Goal: Check status: Check status

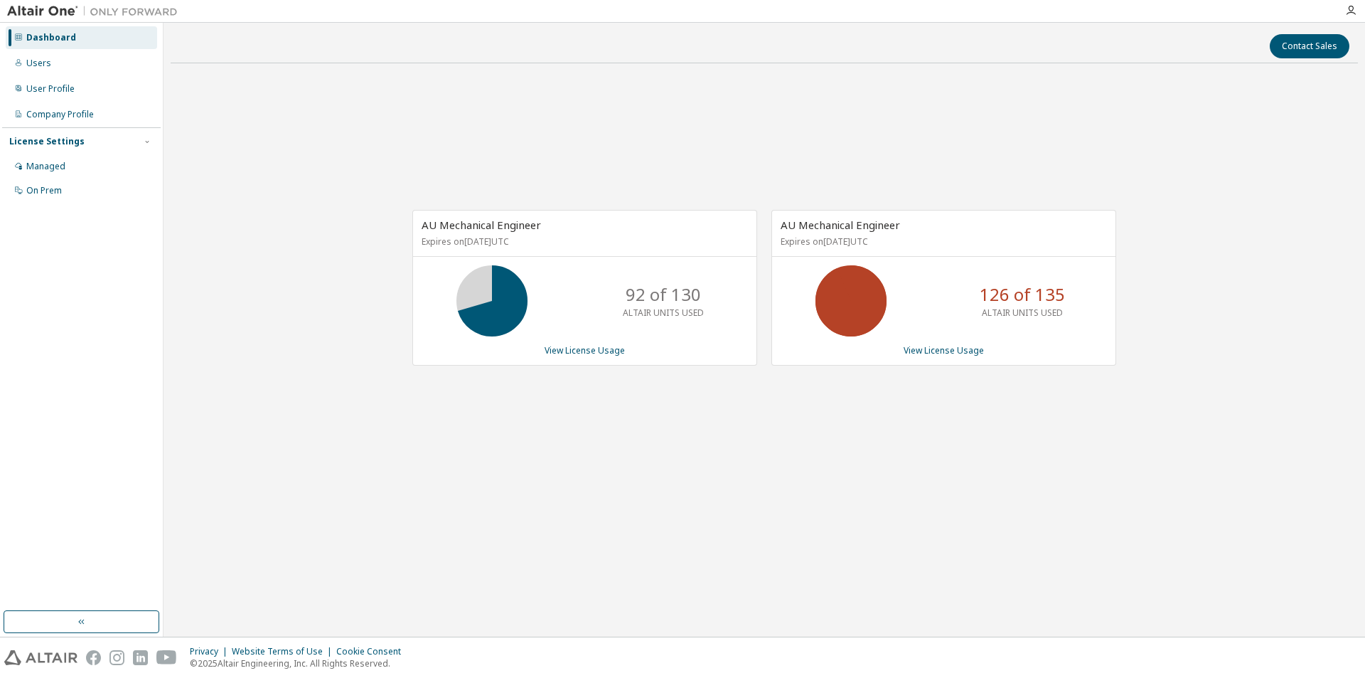
click at [95, 210] on div "Dashboard Users User Profile Company Profile License Settings Managed On Prem" at bounding box center [81, 317] width 159 height 584
click at [95, 203] on div "Dashboard Users User Profile Company Profile License Settings Managed On Prem" at bounding box center [81, 317] width 159 height 584
click at [95, 198] on div "On Prem" at bounding box center [81, 190] width 151 height 23
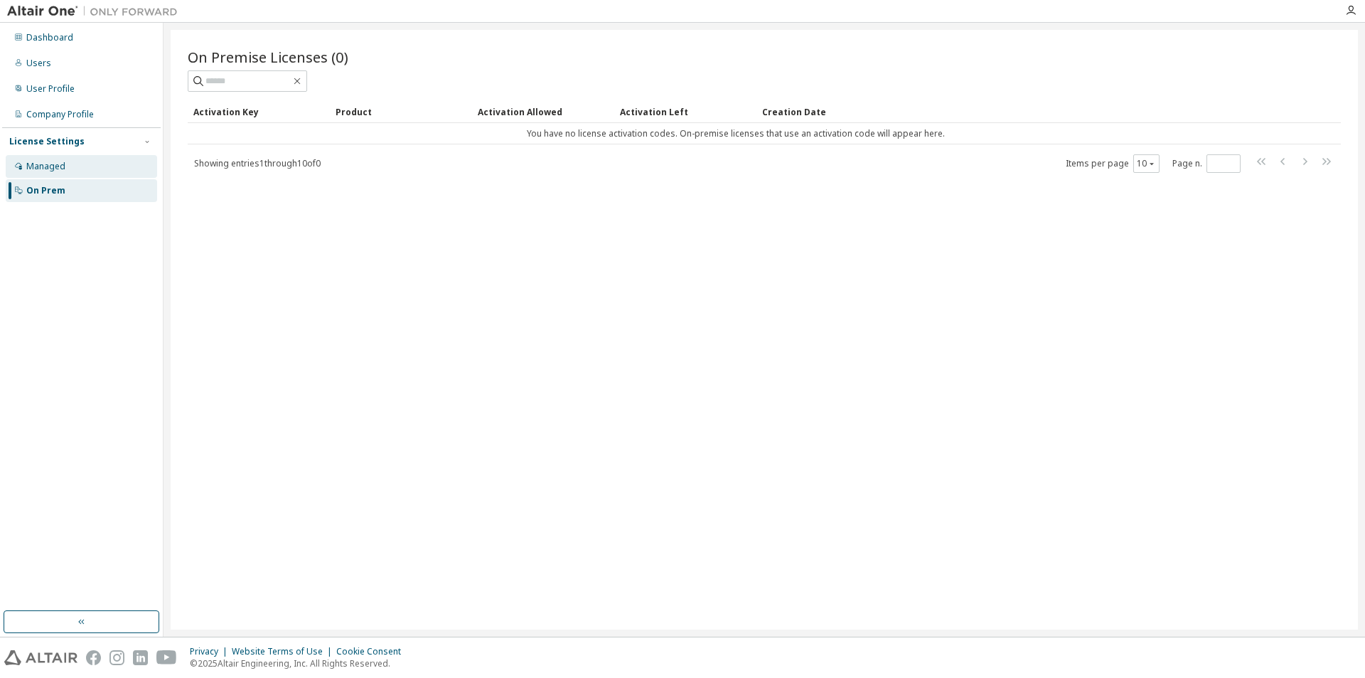
click at [92, 169] on div "Managed" at bounding box center [81, 166] width 151 height 23
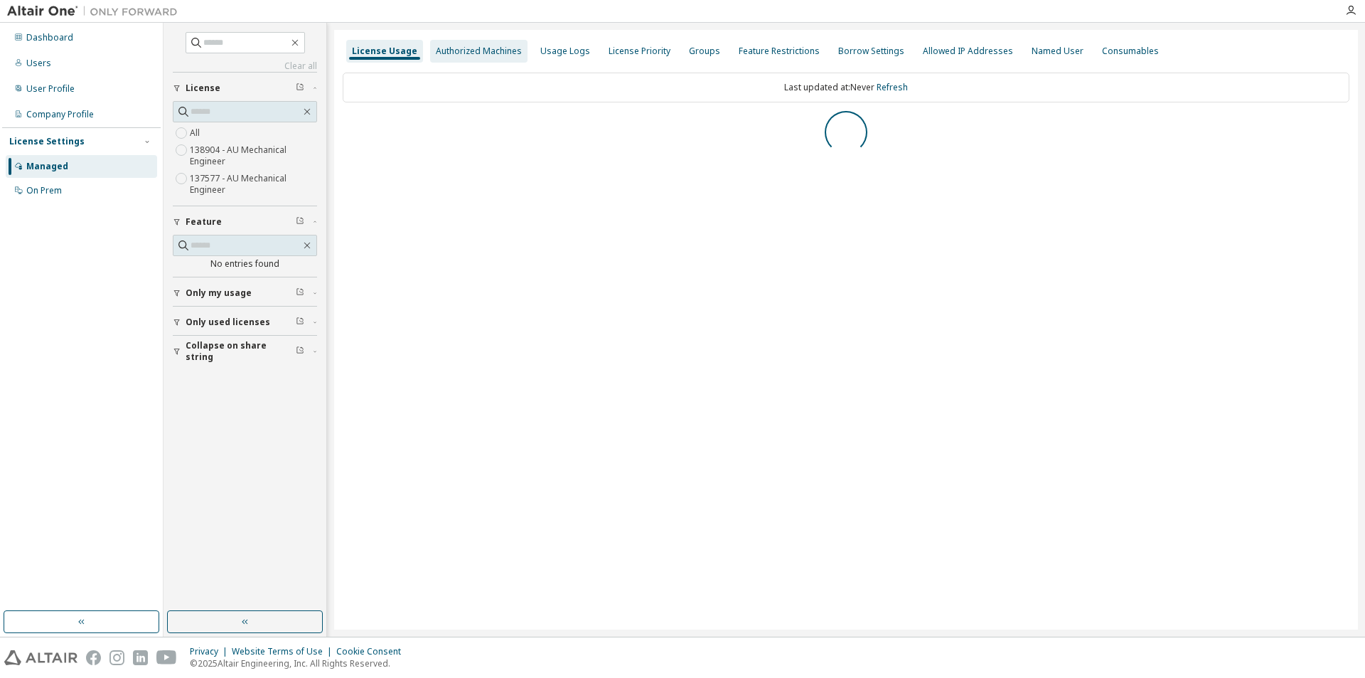
click at [479, 50] on div "Authorized Machines" at bounding box center [479, 51] width 86 height 11
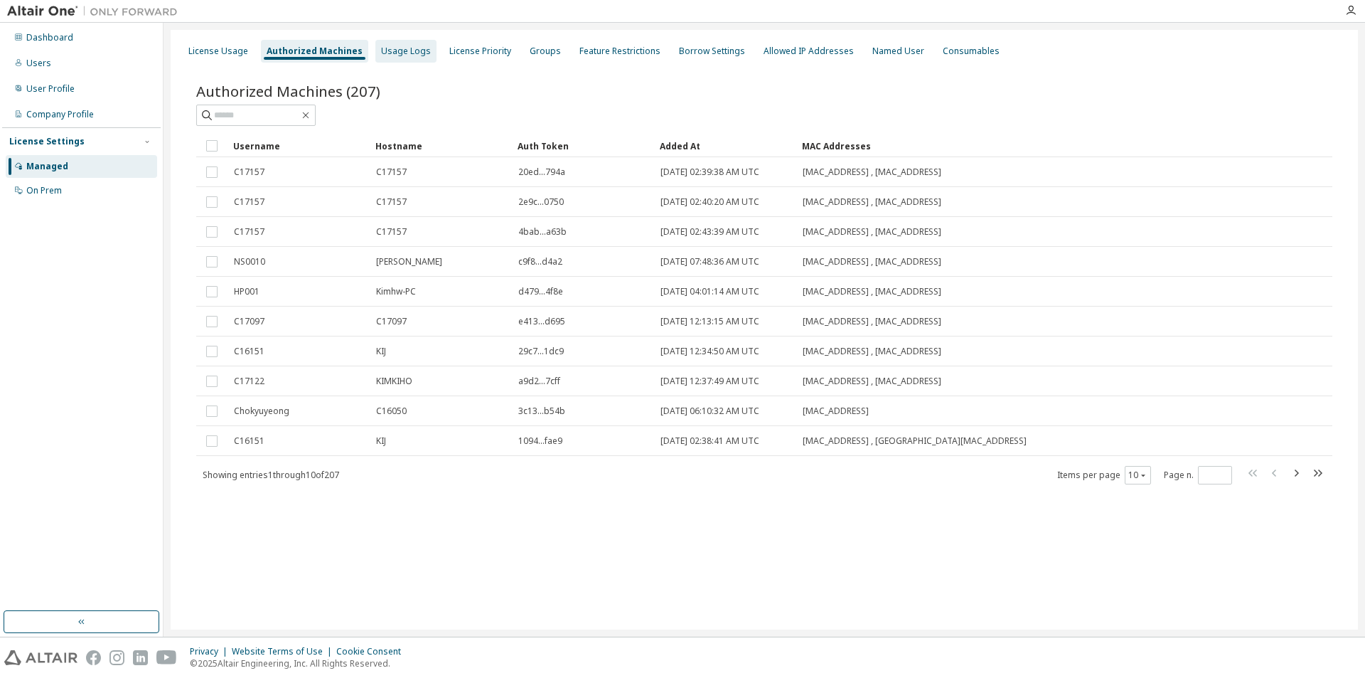
click at [405, 63] on div "License Usage Authorized Machines Usage Logs License Priority Groups Feature Re…" at bounding box center [765, 329] width 1188 height 599
click at [80, 117] on div "Company Profile" at bounding box center [60, 114] width 68 height 11
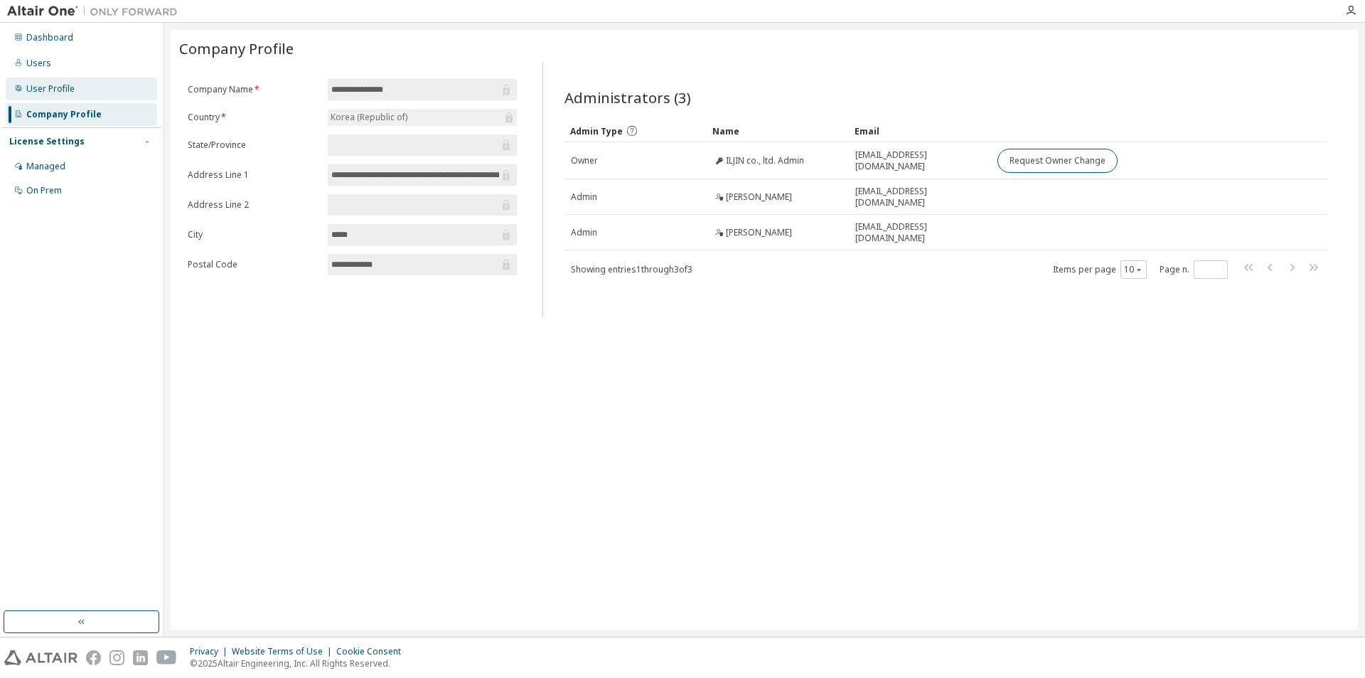
click at [81, 93] on div "User Profile" at bounding box center [81, 89] width 151 height 23
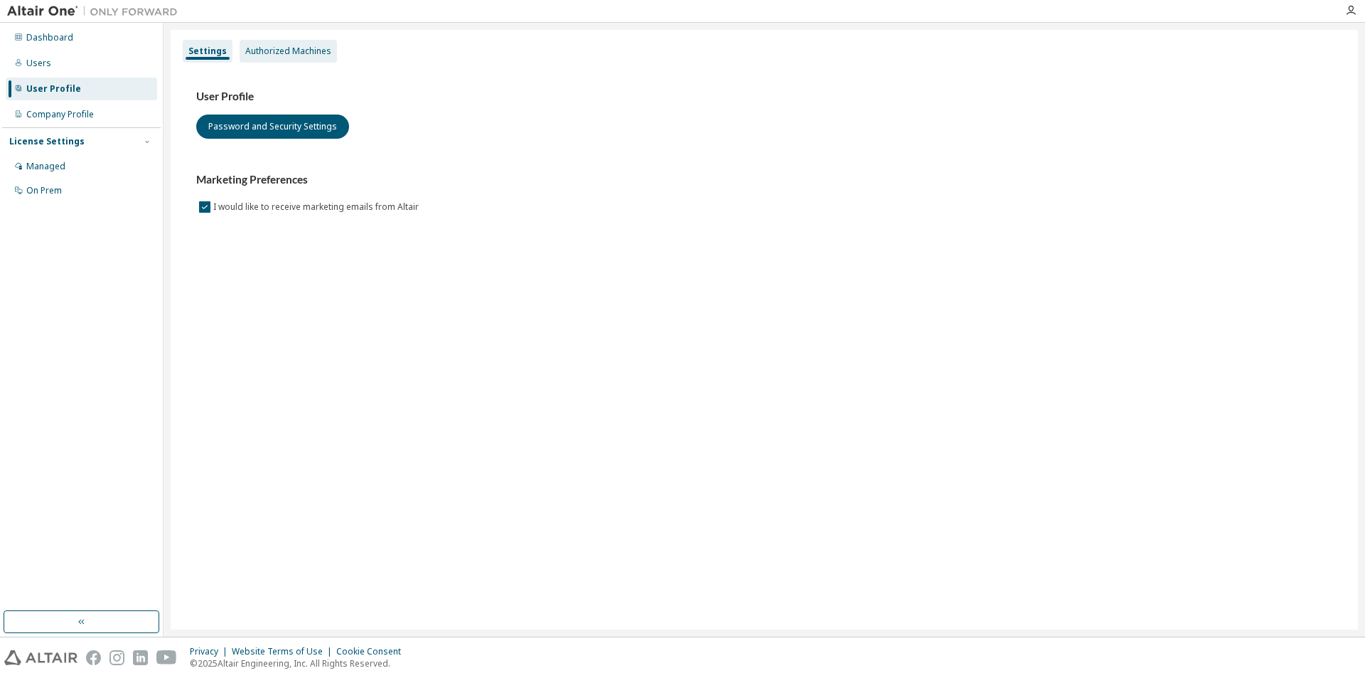
click at [288, 59] on div "Authorized Machines" at bounding box center [288, 51] width 97 height 23
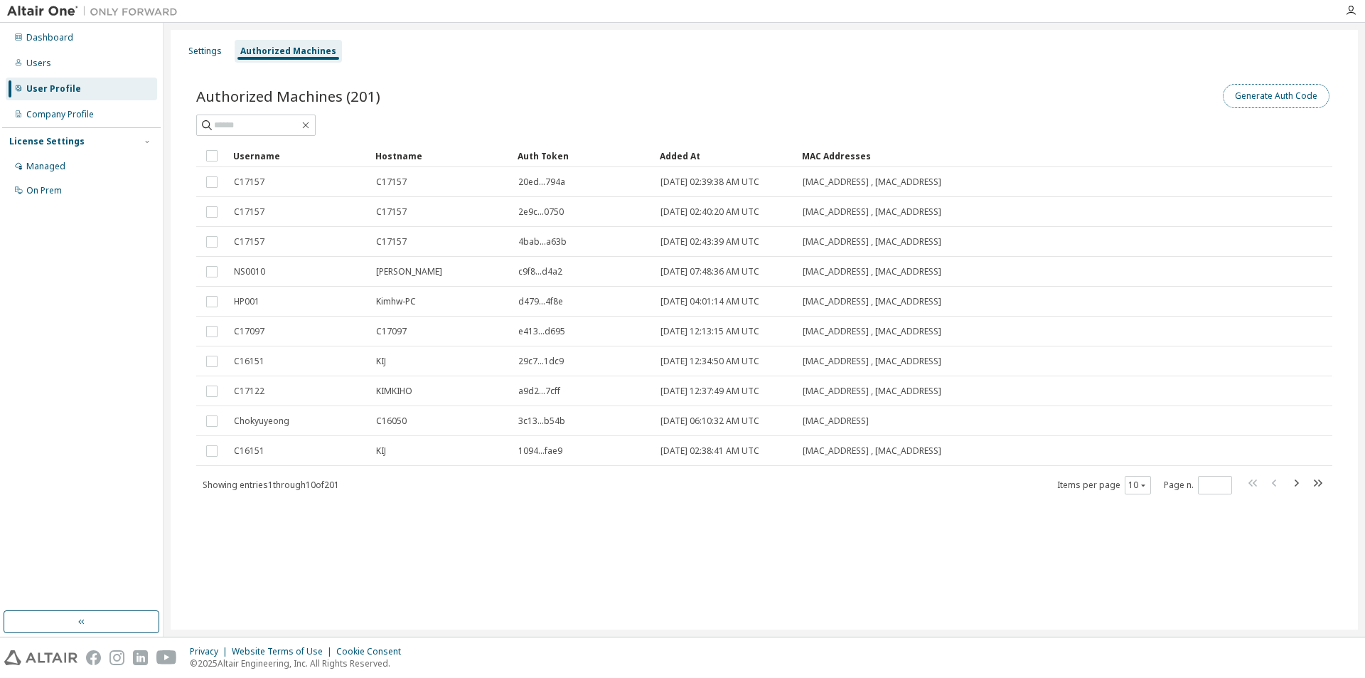
click at [1308, 94] on button "Generate Auth Code" at bounding box center [1276, 96] width 107 height 24
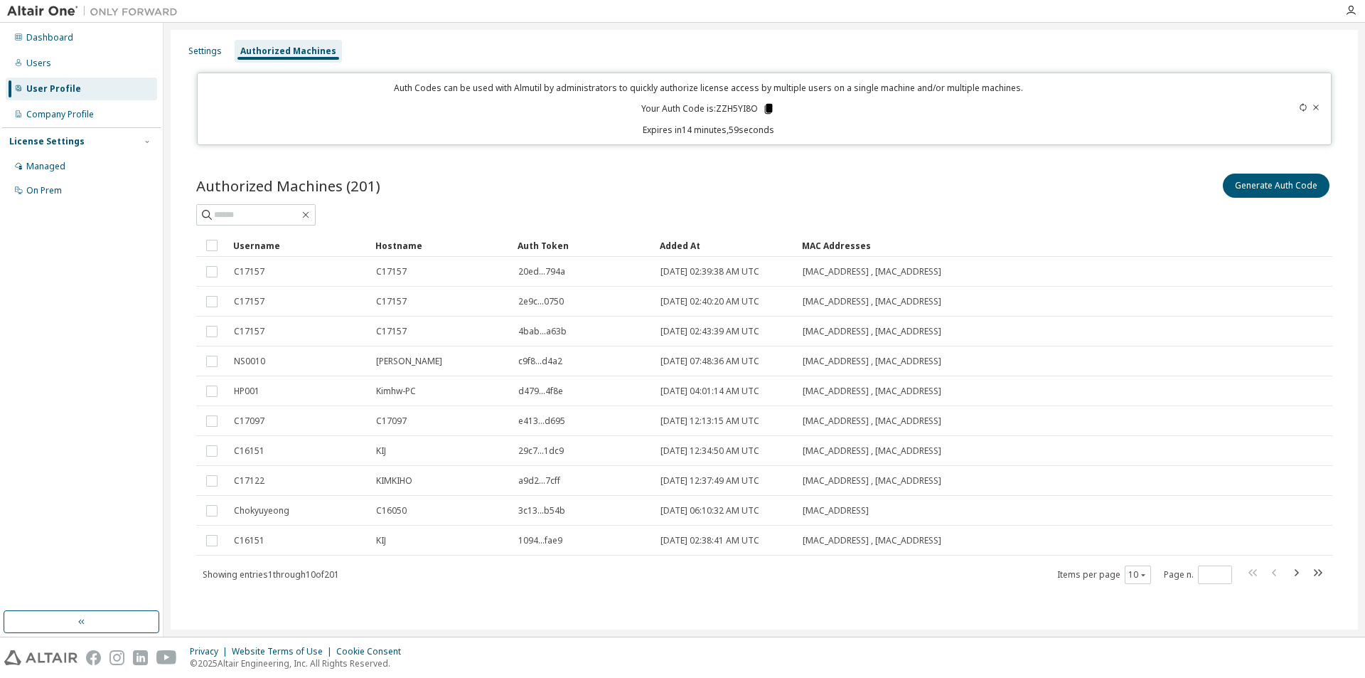
click at [768, 107] on icon at bounding box center [769, 109] width 8 height 10
click at [1225, 195] on button "Generate Auth Code" at bounding box center [1276, 186] width 107 height 24
click at [769, 107] on icon at bounding box center [768, 108] width 13 height 13
click at [76, 46] on div "Dashboard" at bounding box center [81, 37] width 151 height 23
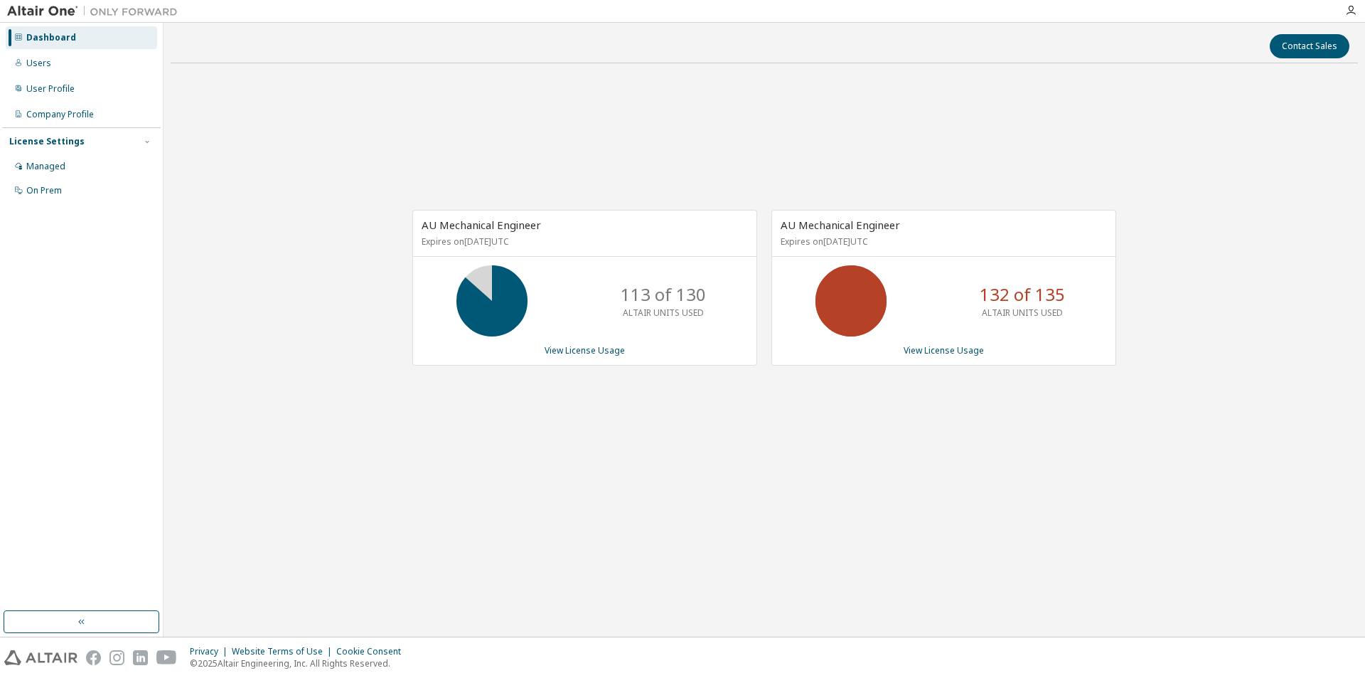
click at [575, 359] on div "AU Mechanical Engineer Expires on January 1, 2026 UTC 113 of 130 ALTAIR UNITS U…" at bounding box center [584, 288] width 345 height 156
click at [576, 357] on div "AU Mechanical Engineer Expires on January 1, 2026 UTC 113 of 130 ALTAIR UNITS U…" at bounding box center [584, 288] width 345 height 156
click at [587, 349] on link "View License Usage" at bounding box center [585, 350] width 80 height 12
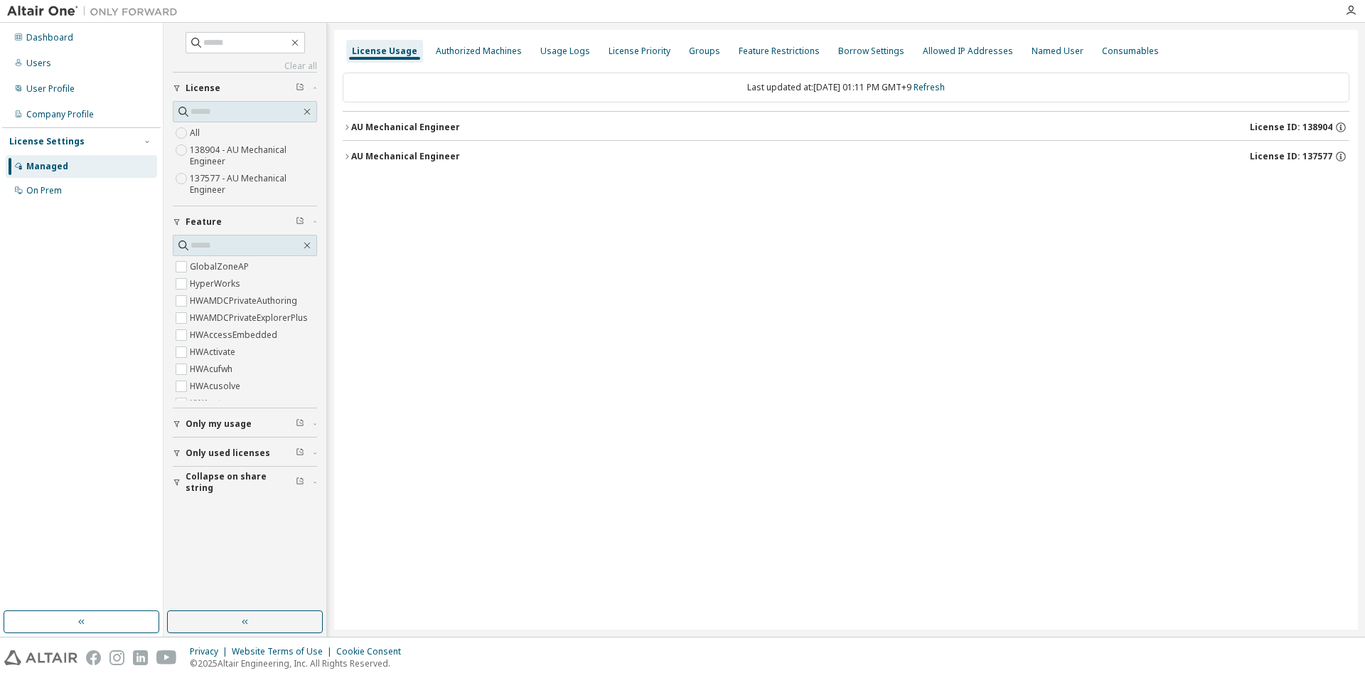
drag, startPoint x: 438, startPoint y: 140, endPoint x: 452, endPoint y: 159, distance: 22.9
click at [438, 140] on button "AU Mechanical Engineer License ID: 138904" at bounding box center [846, 127] width 1007 height 31
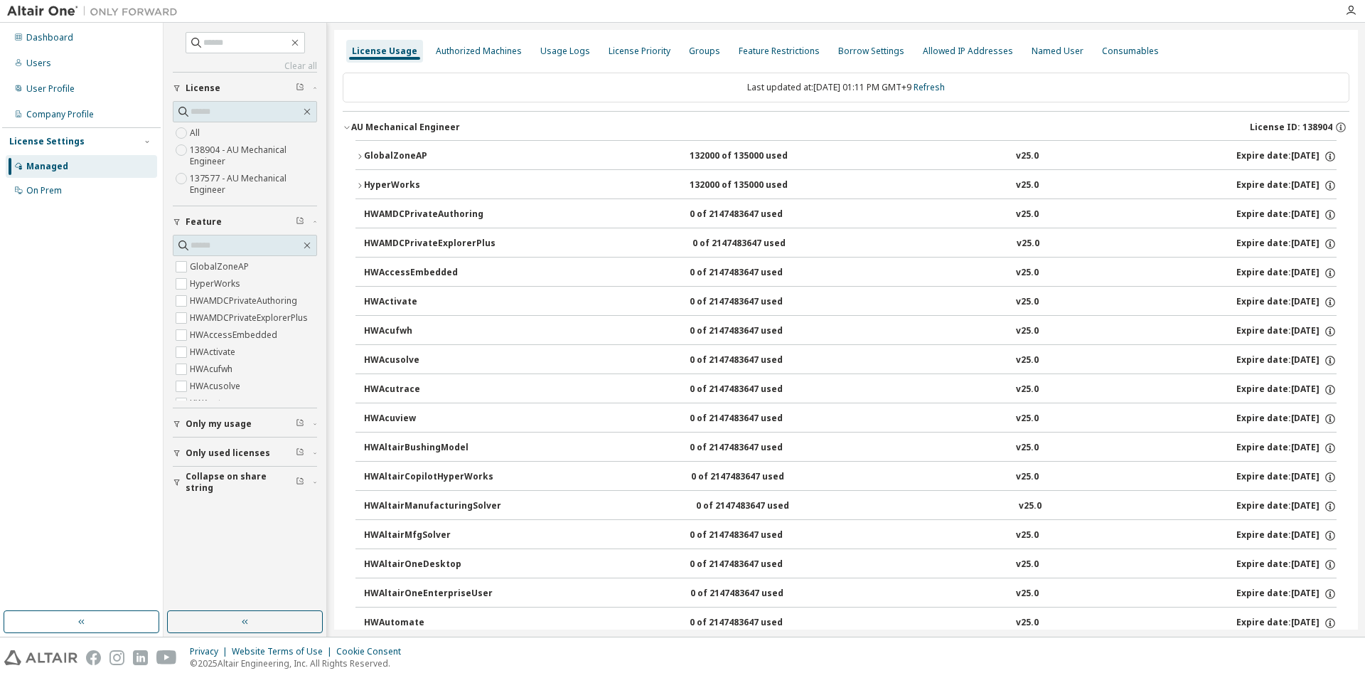
click at [400, 161] on div "GlobalZoneAP" at bounding box center [428, 156] width 128 height 13
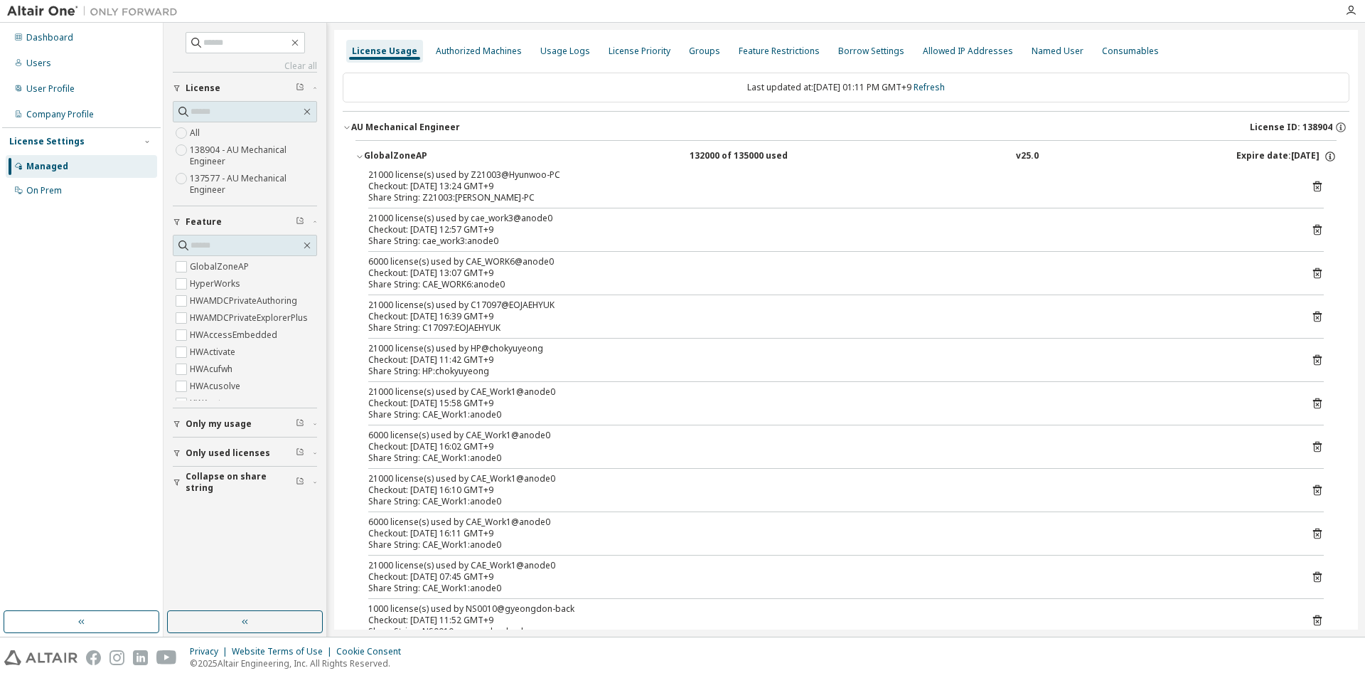
click at [403, 131] on div "AU Mechanical Engineer" at bounding box center [405, 127] width 109 height 11
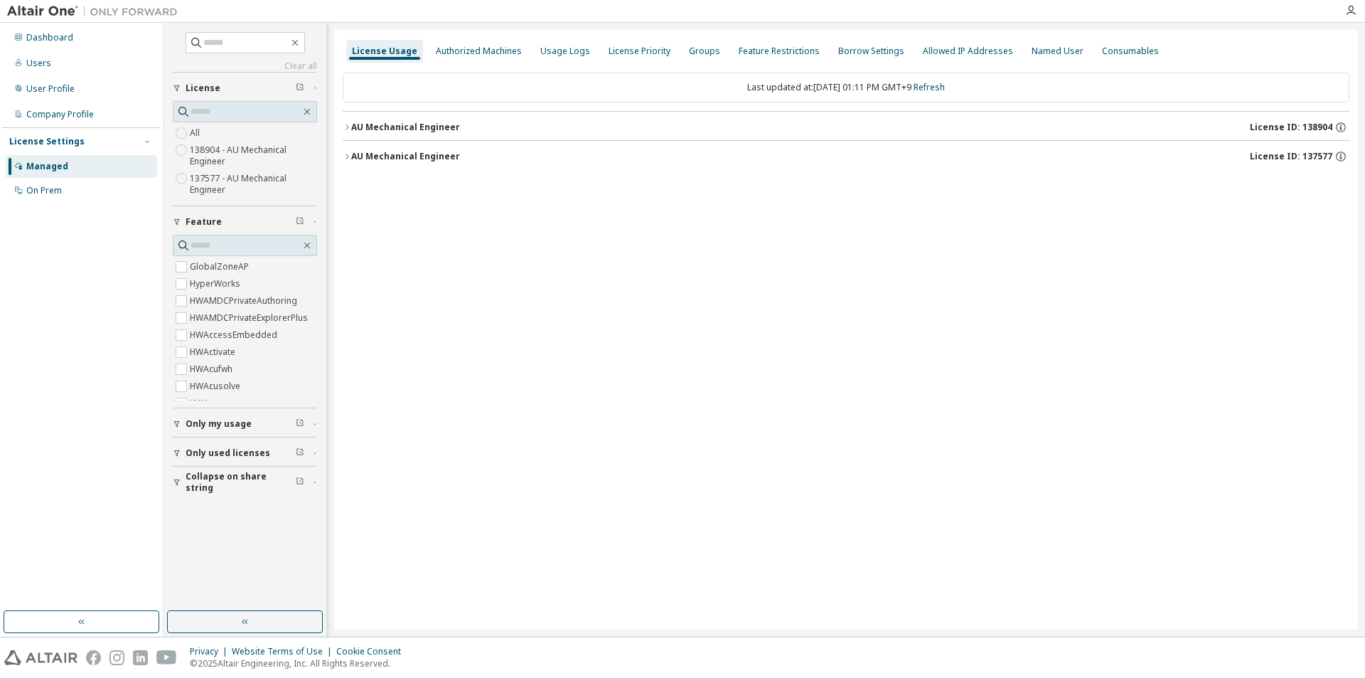
click at [413, 156] on div "AU Mechanical Engineer" at bounding box center [405, 156] width 109 height 11
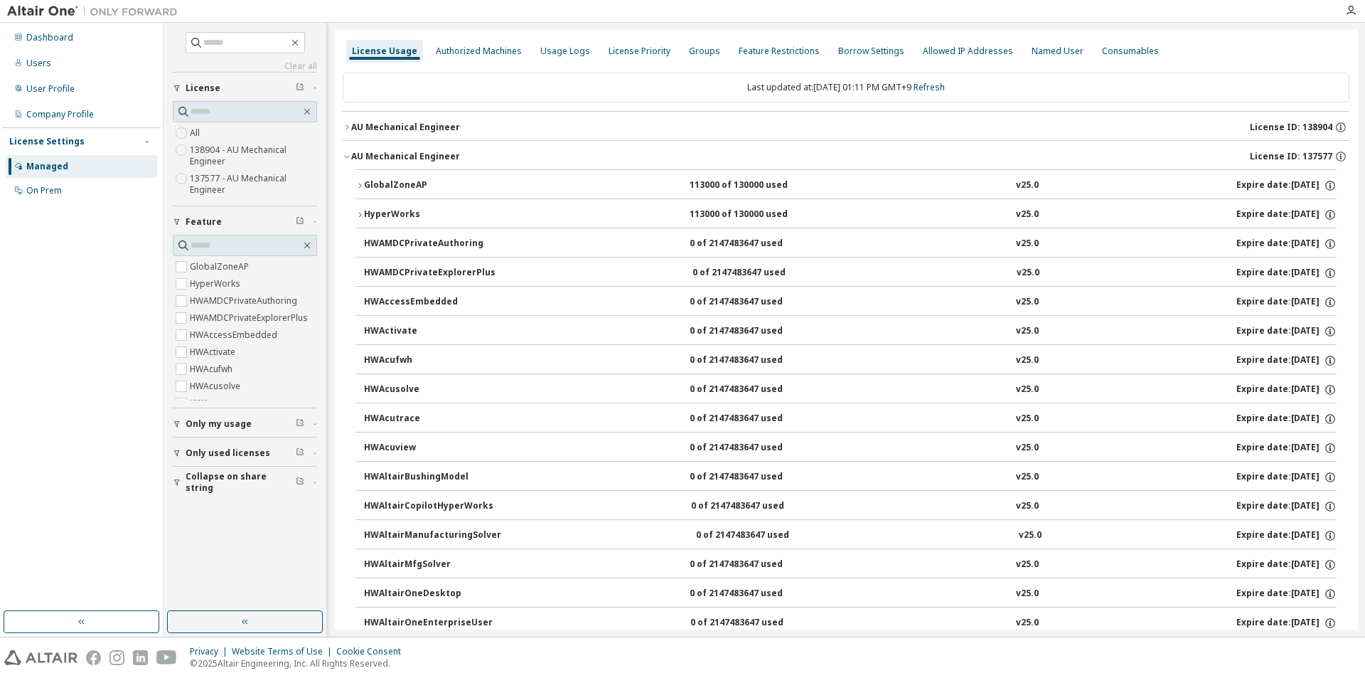
click at [406, 179] on div "GlobalZoneAP" at bounding box center [428, 185] width 128 height 13
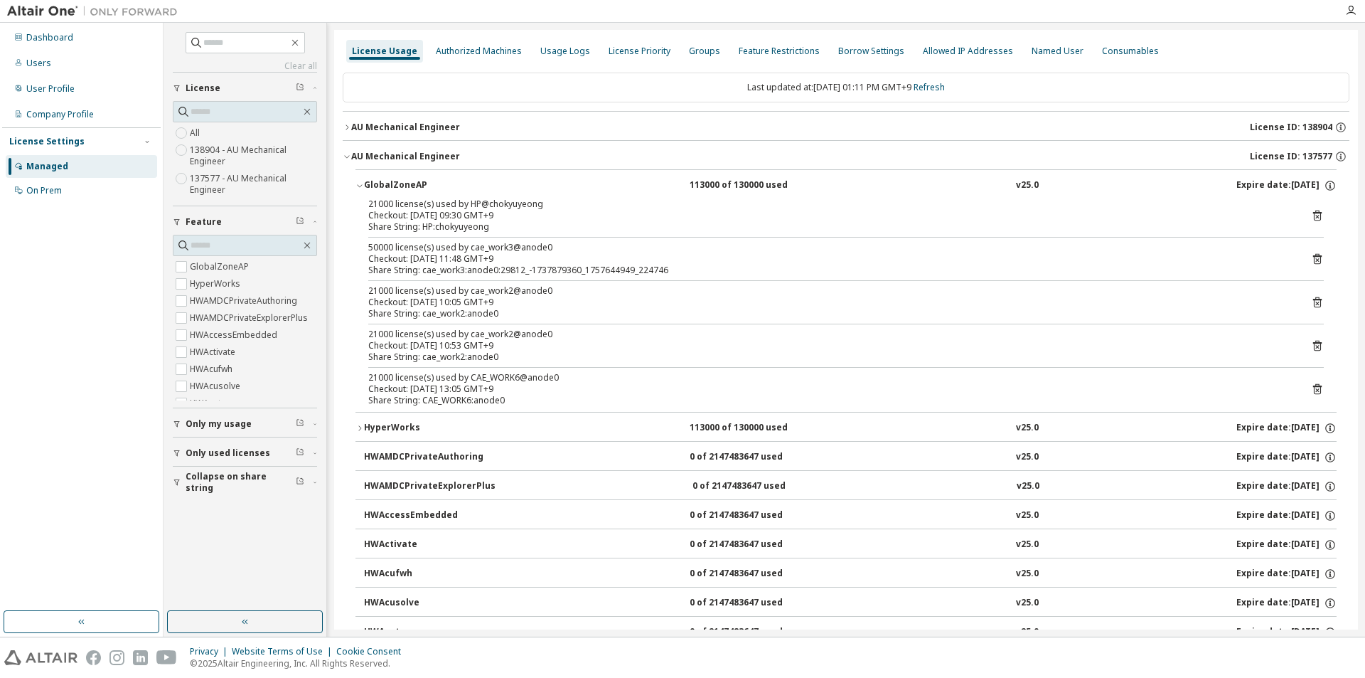
click at [406, 133] on div "AU Mechanical Engineer License ID: 138904" at bounding box center [850, 127] width 998 height 13
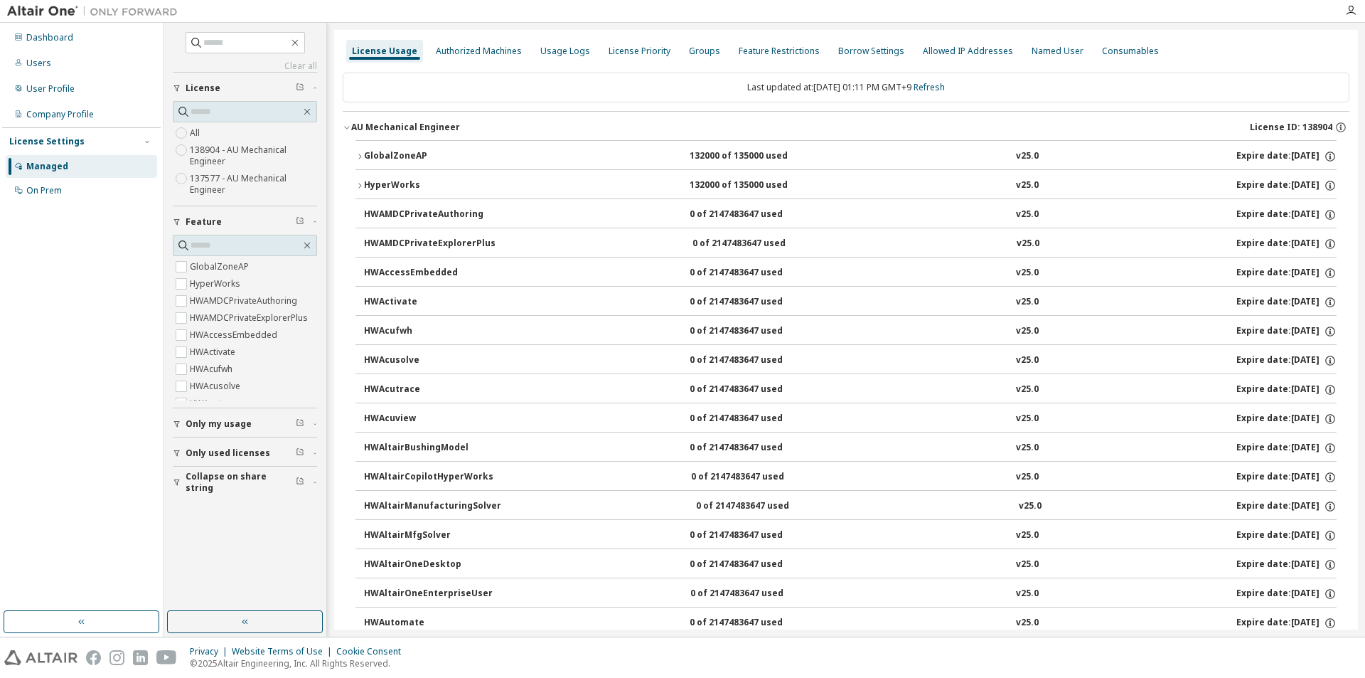
click at [398, 155] on div "GlobalZoneAP" at bounding box center [428, 156] width 128 height 13
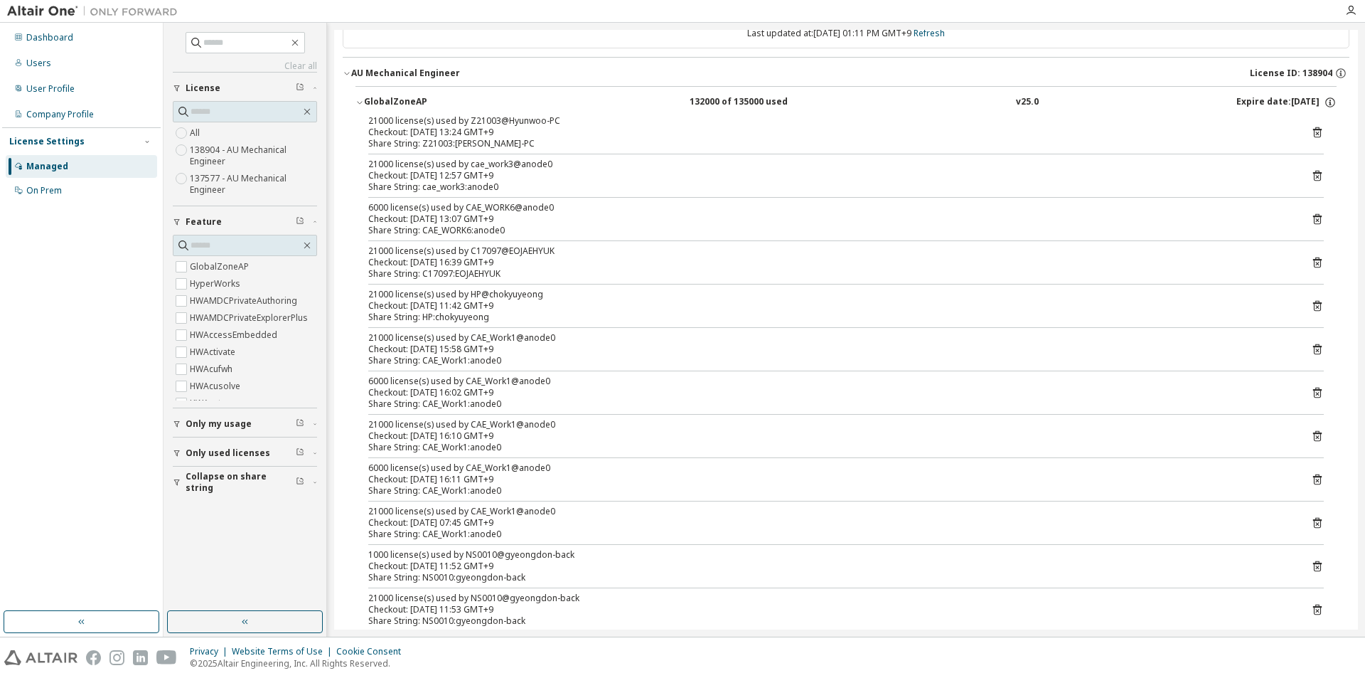
scroll to position [142, 0]
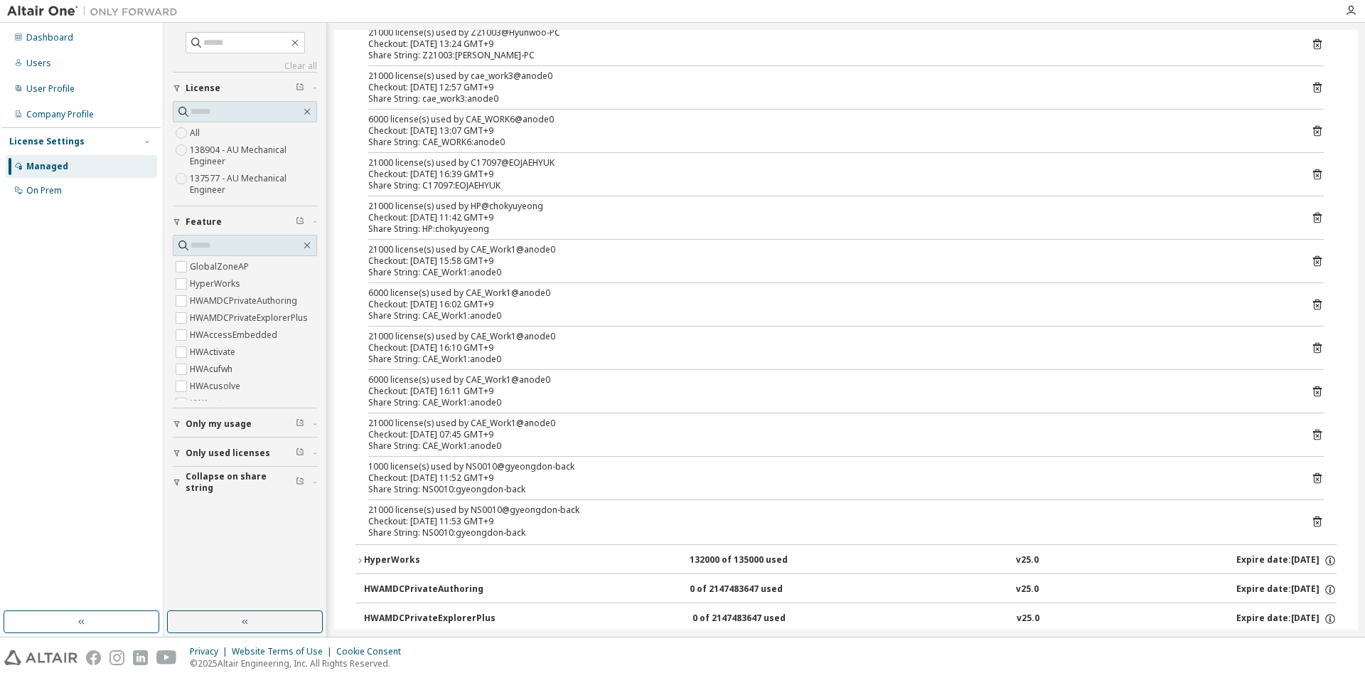
click at [403, 552] on button "HyperWorks 132000 of 135000 used v25.0 Expire date: 2026-01-01" at bounding box center [846, 560] width 981 height 31
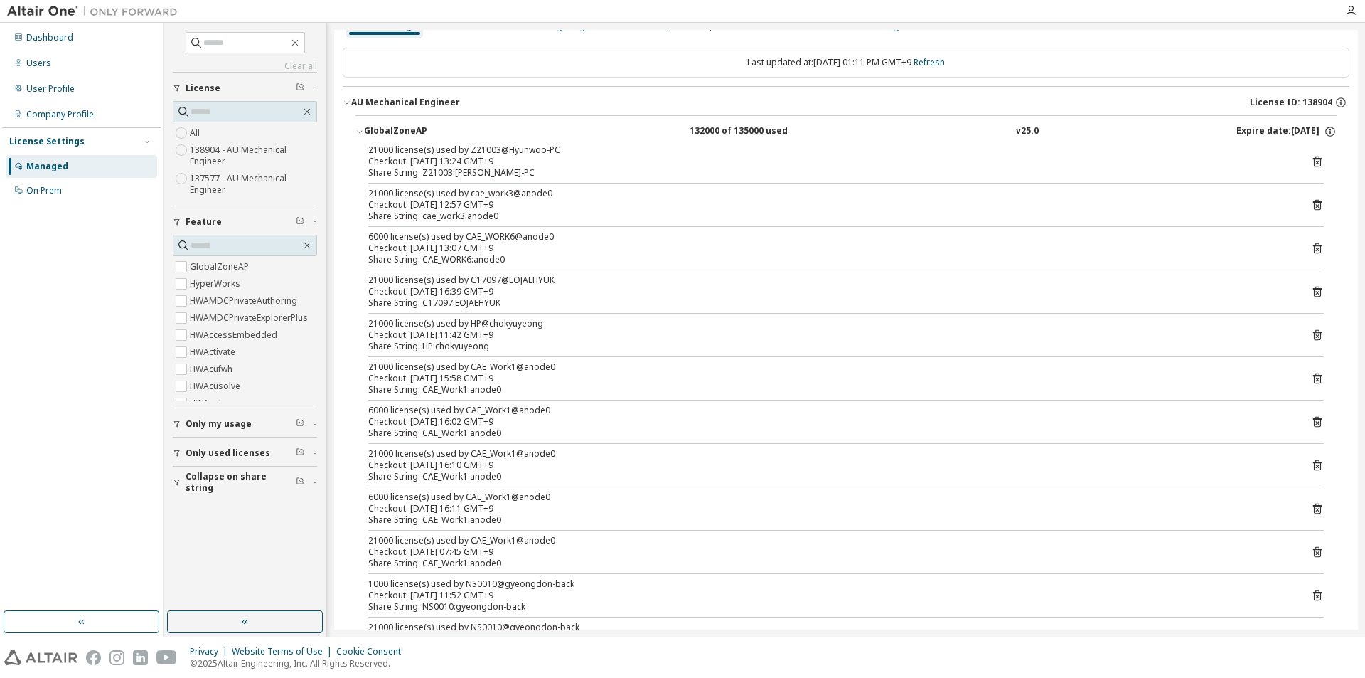
scroll to position [0, 0]
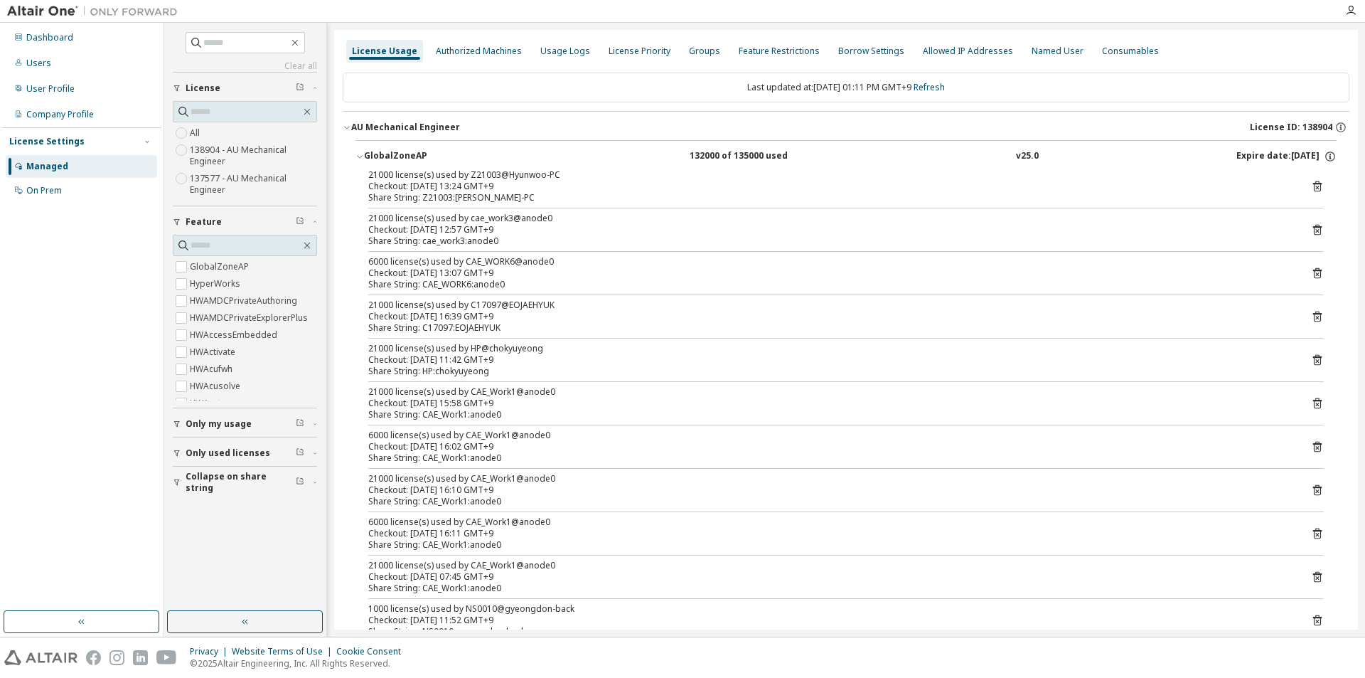
drag, startPoint x: 408, startPoint y: 129, endPoint x: 418, endPoint y: 149, distance: 22.3
click at [408, 129] on div "AU Mechanical Engineer" at bounding box center [405, 127] width 109 height 11
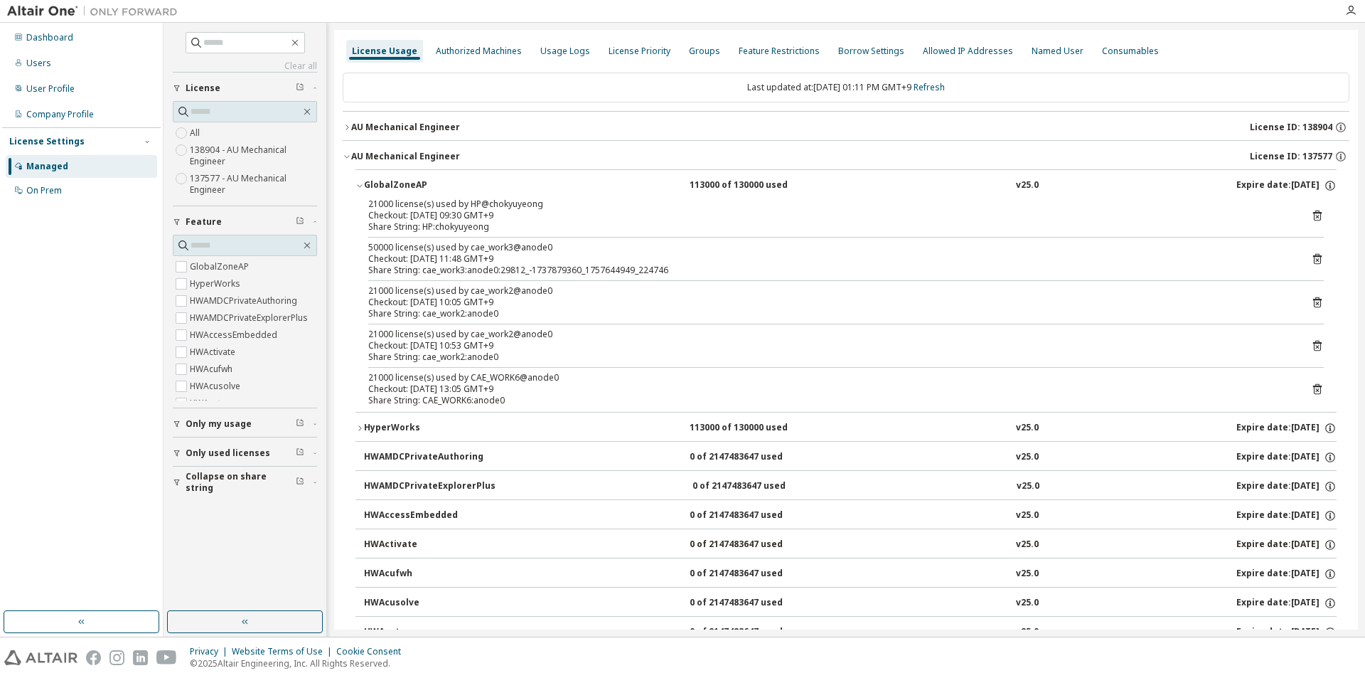
click at [410, 128] on div "AU Mechanical Engineer" at bounding box center [405, 127] width 109 height 11
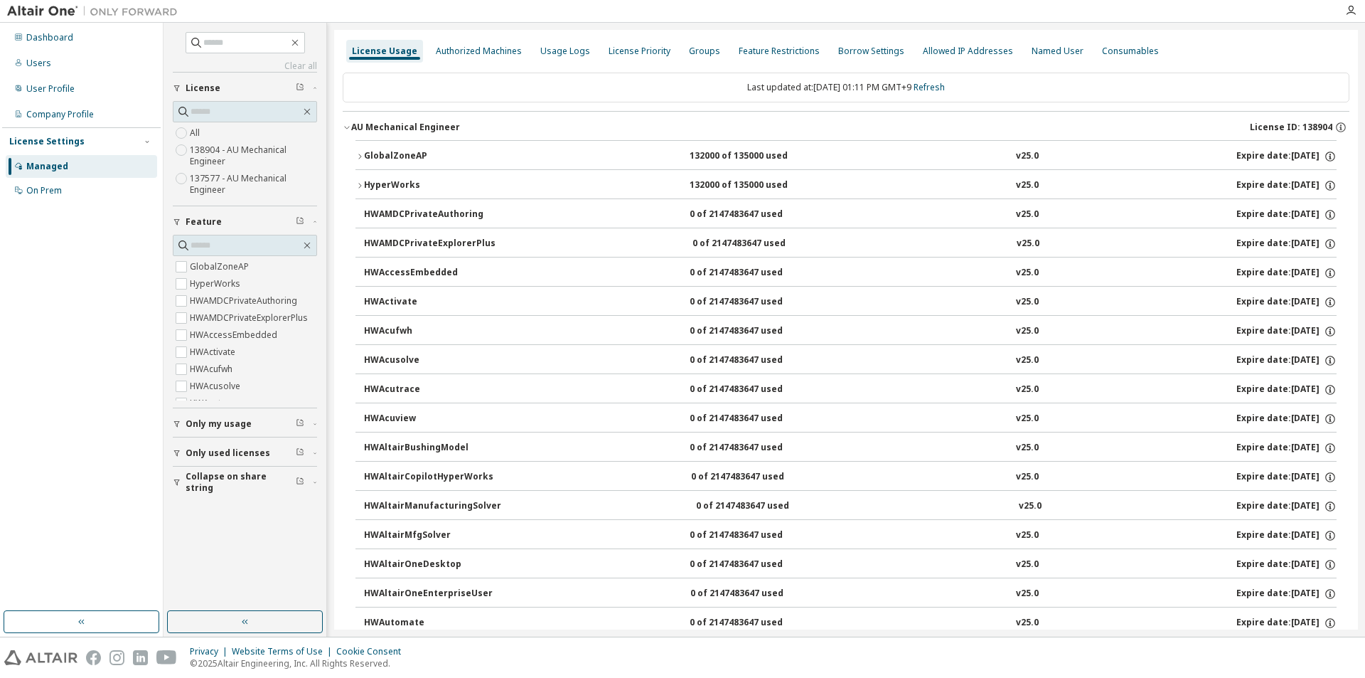
click at [400, 159] on div "GlobalZoneAP" at bounding box center [428, 156] width 128 height 13
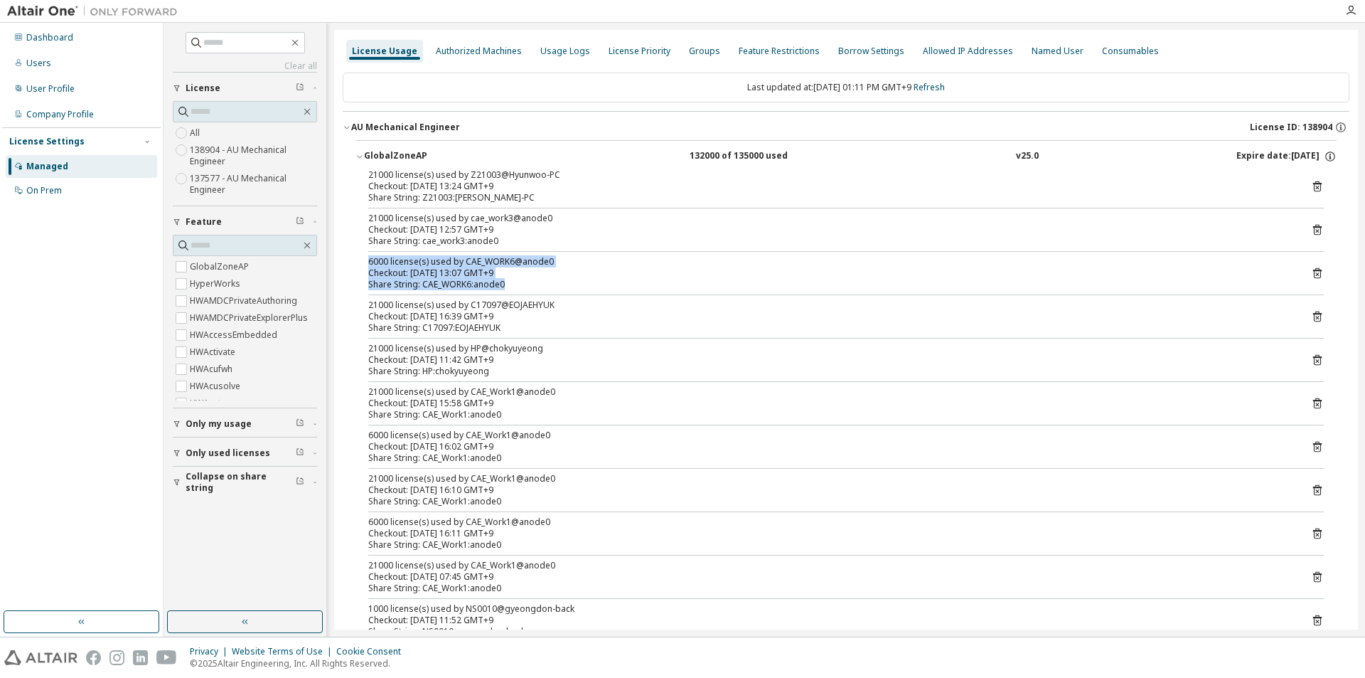
drag, startPoint x: 561, startPoint y: 282, endPoint x: 338, endPoint y: 257, distance: 224.0
click at [406, 145] on button "GlobalZoneAP 132000 of 135000 used v25.0 Expire date: 2026-01-01" at bounding box center [846, 156] width 981 height 31
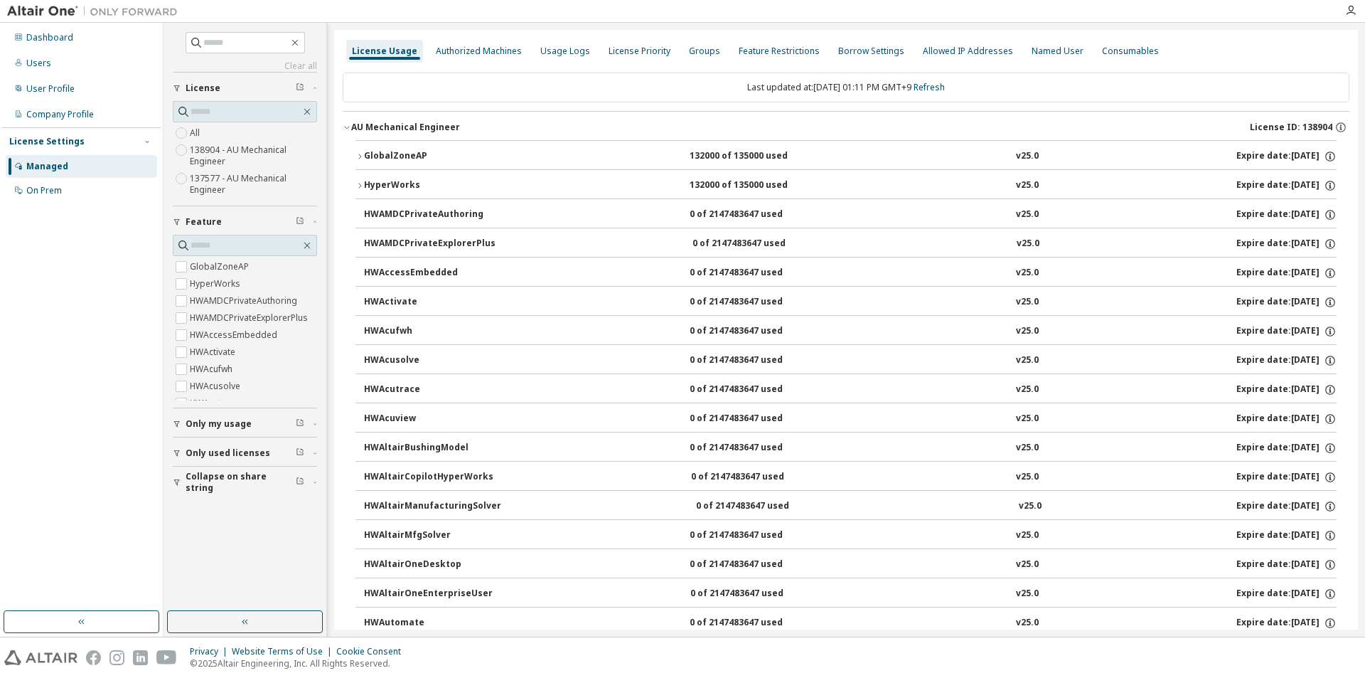
click at [419, 129] on div "AU Mechanical Engineer" at bounding box center [405, 127] width 109 height 11
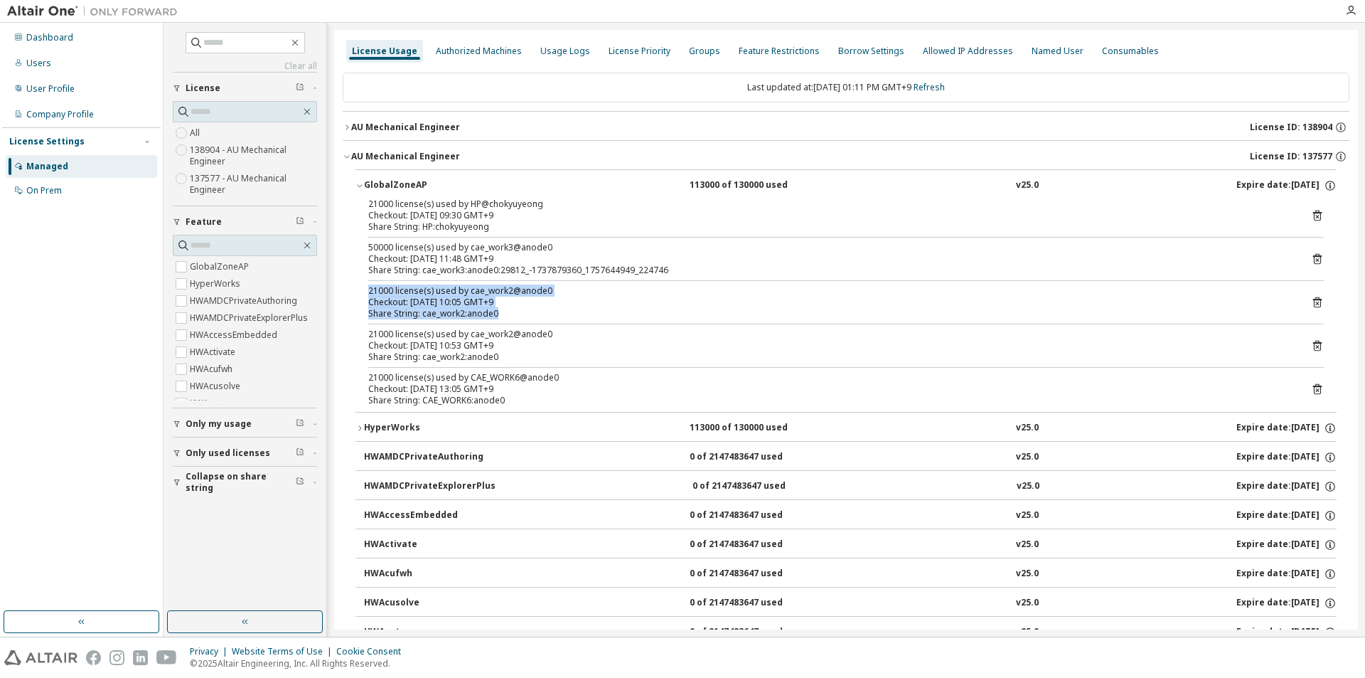
drag, startPoint x: 683, startPoint y: 279, endPoint x: 443, endPoint y: 323, distance: 243.7
click at [438, 323] on div "21000 license(s) used by HP@chokyuyeong Checkout: 2025-09-12 09:30 GMT+9 Share …" at bounding box center [846, 304] width 981 height 213
click at [497, 330] on div "21000 license(s) used by cae_work2@anode0" at bounding box center [829, 334] width 922 height 11
drag, startPoint x: 609, startPoint y: 119, endPoint x: 582, endPoint y: 109, distance: 28.1
click at [590, 112] on button "AU Mechanical Engineer License ID: 138904" at bounding box center [846, 127] width 1007 height 31
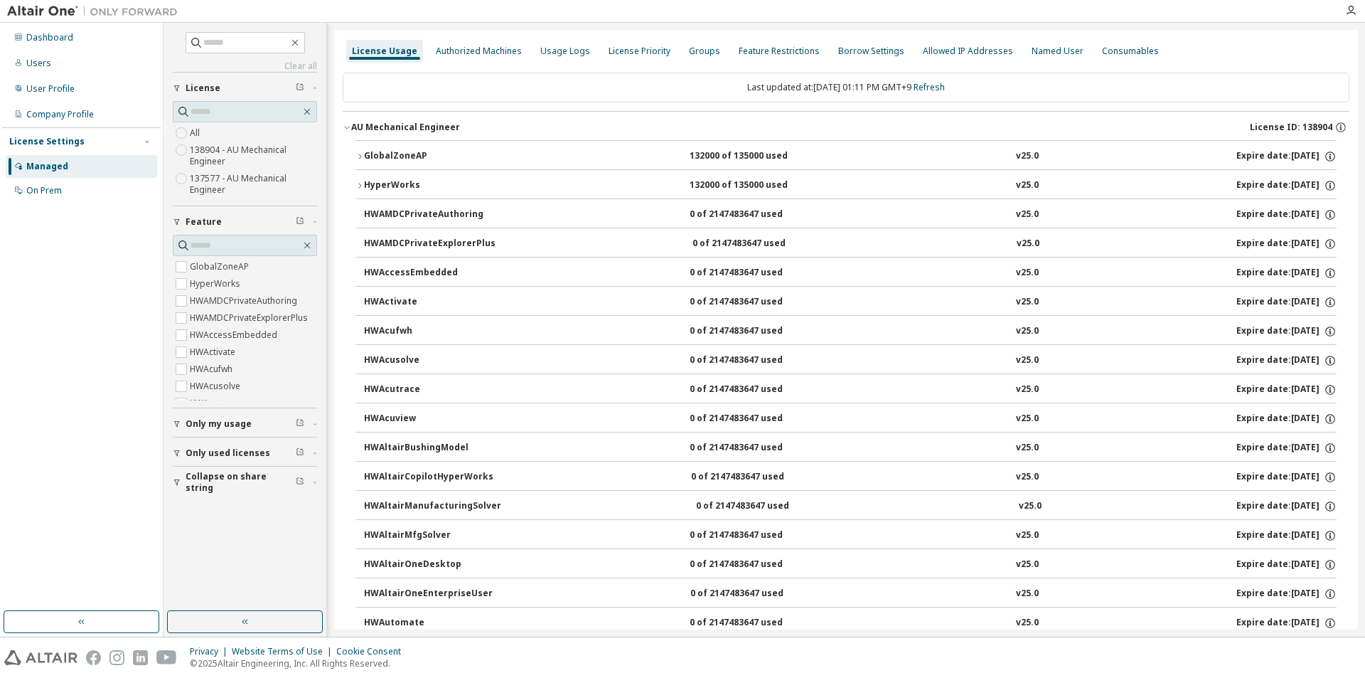
click at [492, 146] on button "GlobalZoneAP 132000 of 135000 used v25.0 Expire date: 2026-01-01" at bounding box center [846, 156] width 981 height 31
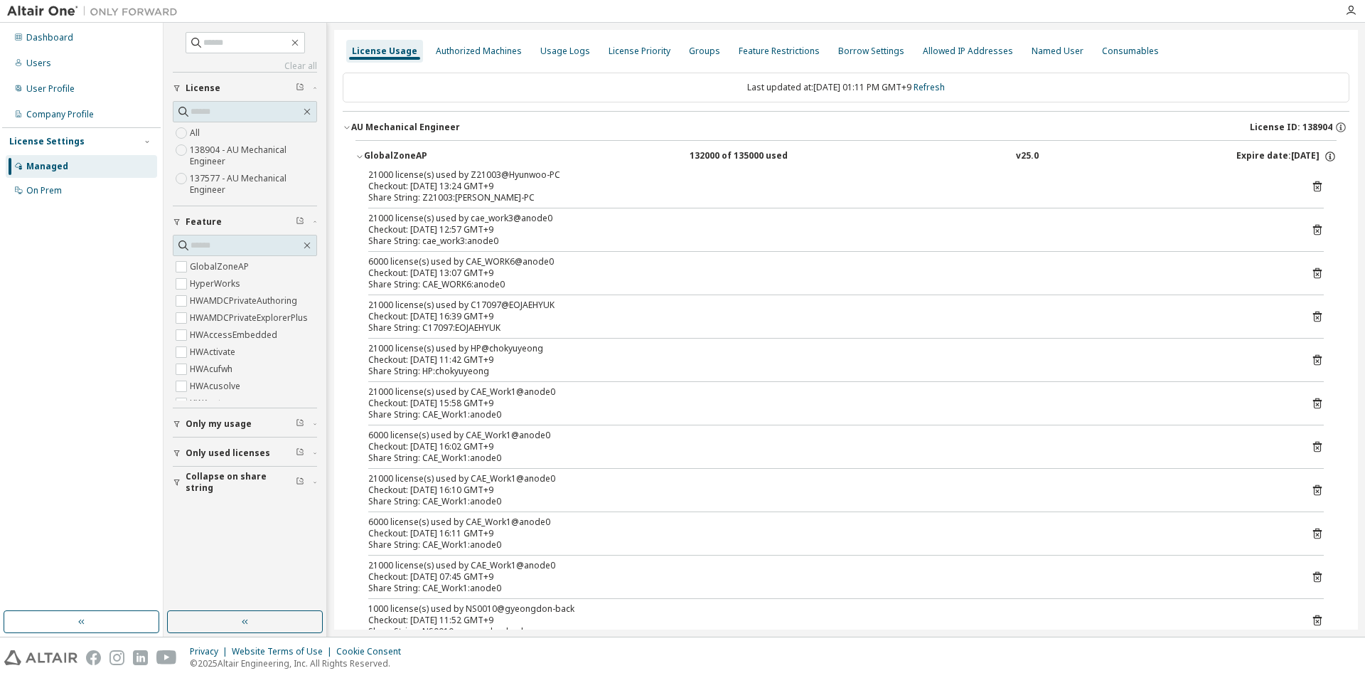
click at [400, 155] on div "GlobalZoneAP" at bounding box center [428, 156] width 128 height 13
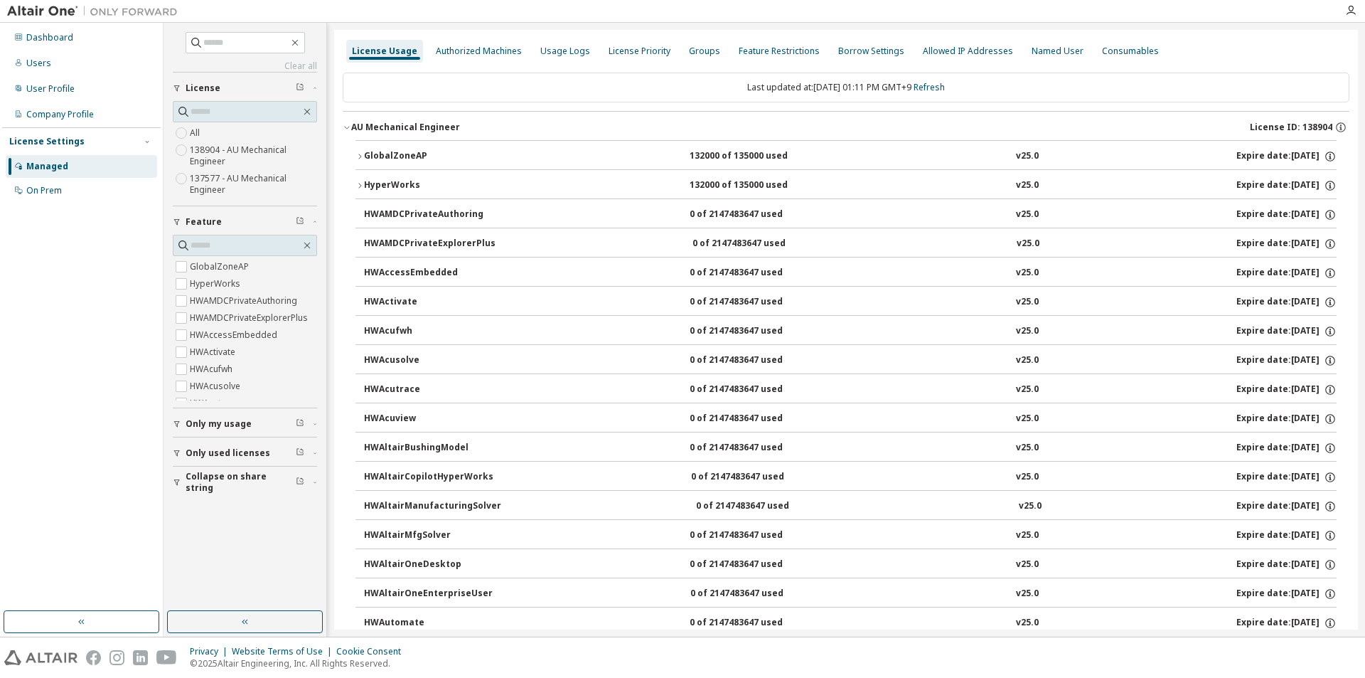
click at [416, 191] on div "HyperWorks" at bounding box center [428, 185] width 128 height 13
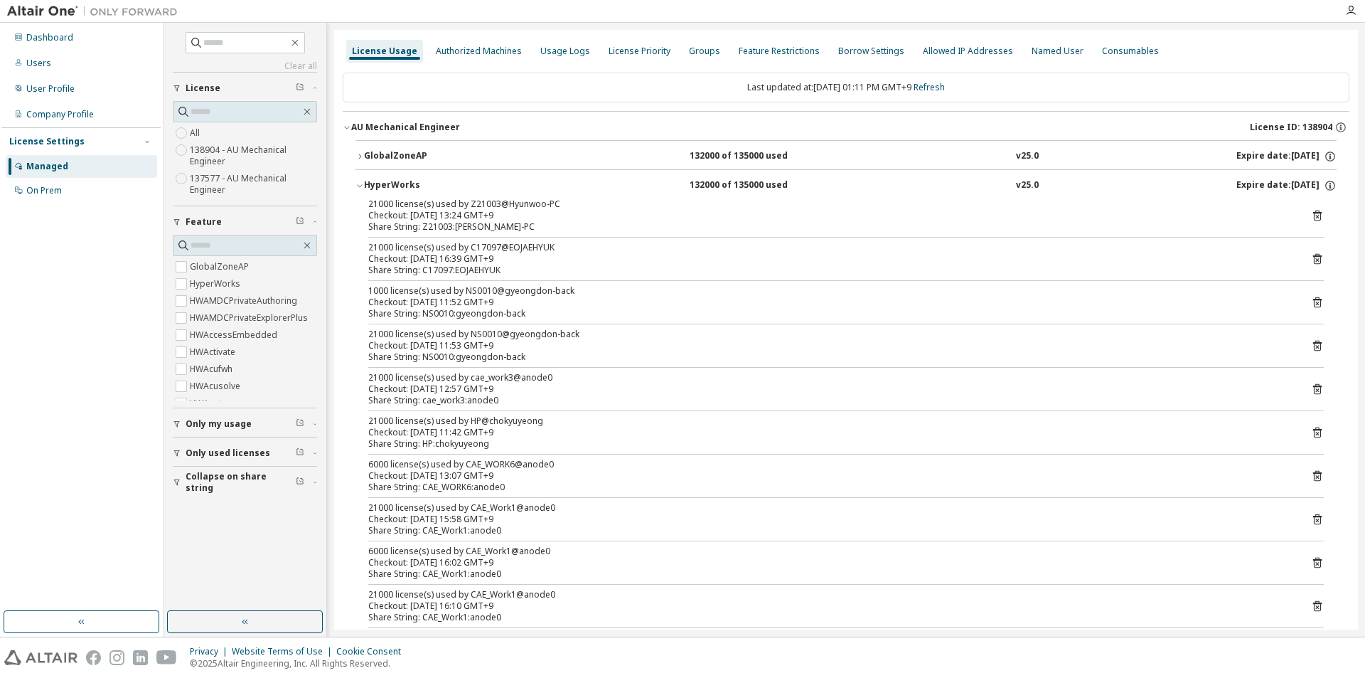
click at [416, 191] on div "HyperWorks" at bounding box center [428, 185] width 128 height 13
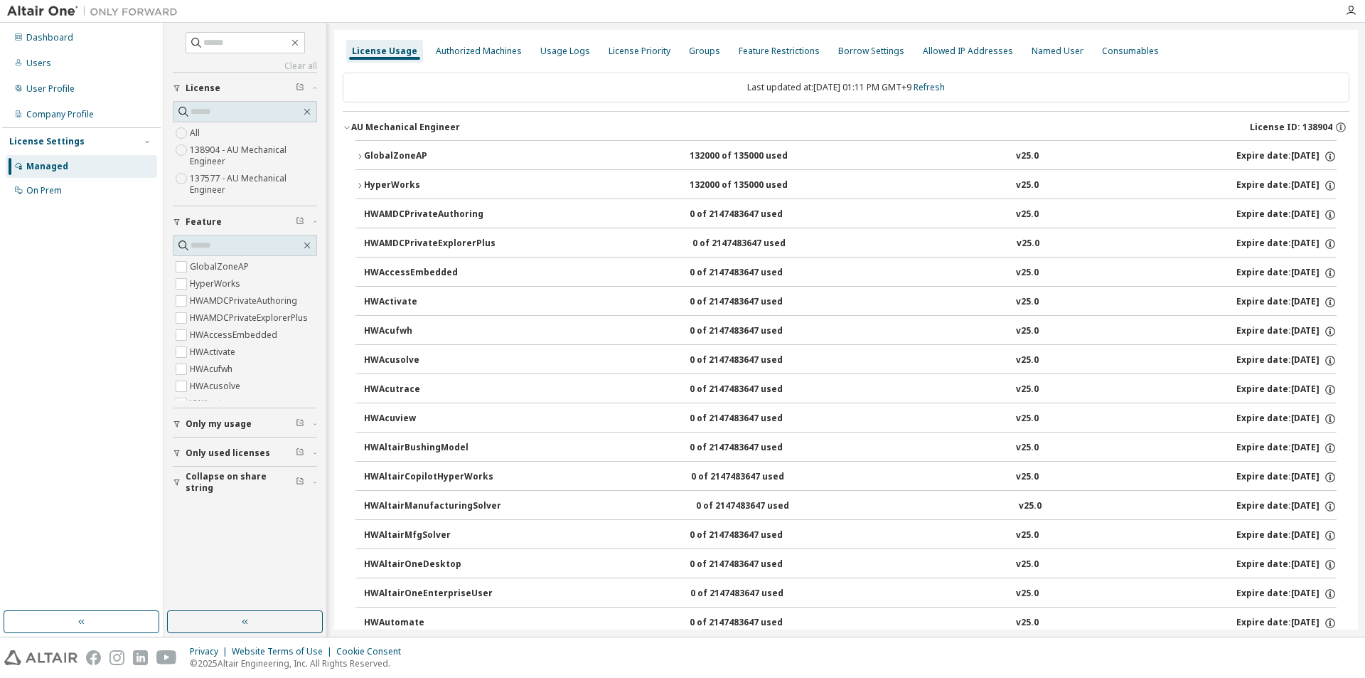
drag, startPoint x: 407, startPoint y: 130, endPoint x: 400, endPoint y: 133, distance: 8.3
click at [407, 129] on div "AU Mechanical Engineer" at bounding box center [405, 127] width 109 height 11
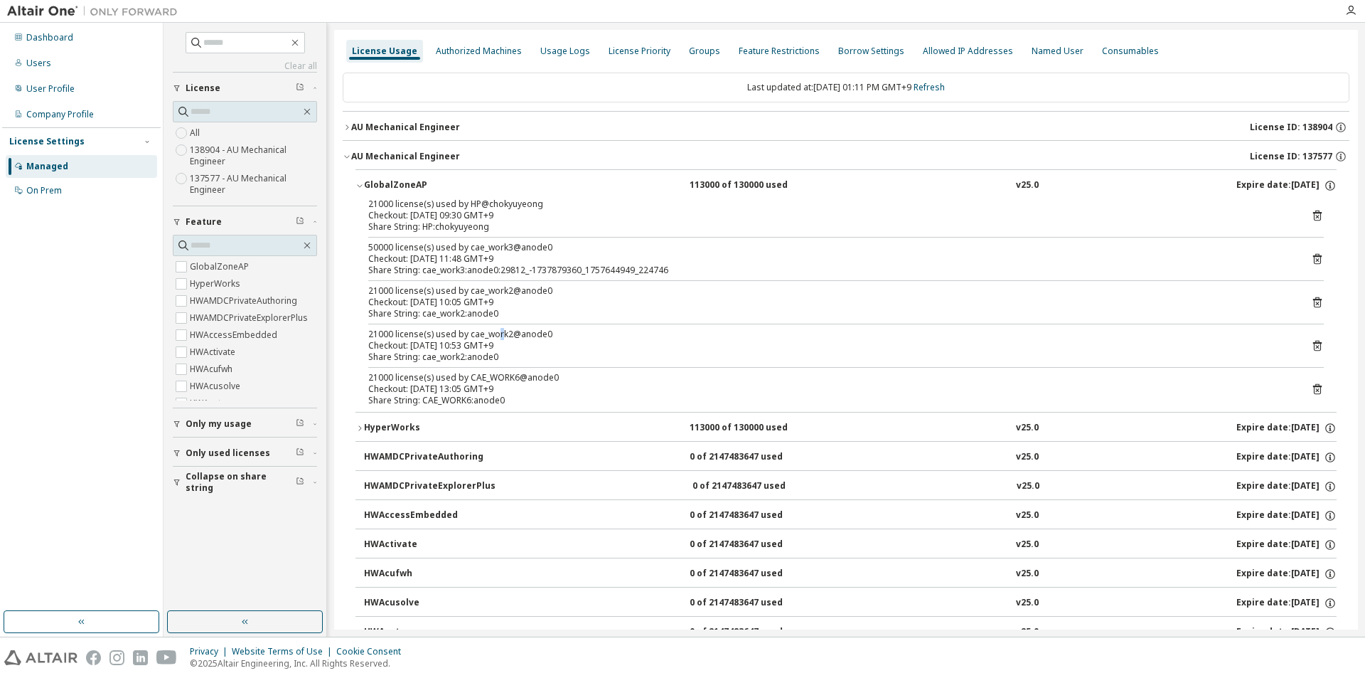
click at [424, 130] on div "AU Mechanical Engineer" at bounding box center [405, 127] width 109 height 11
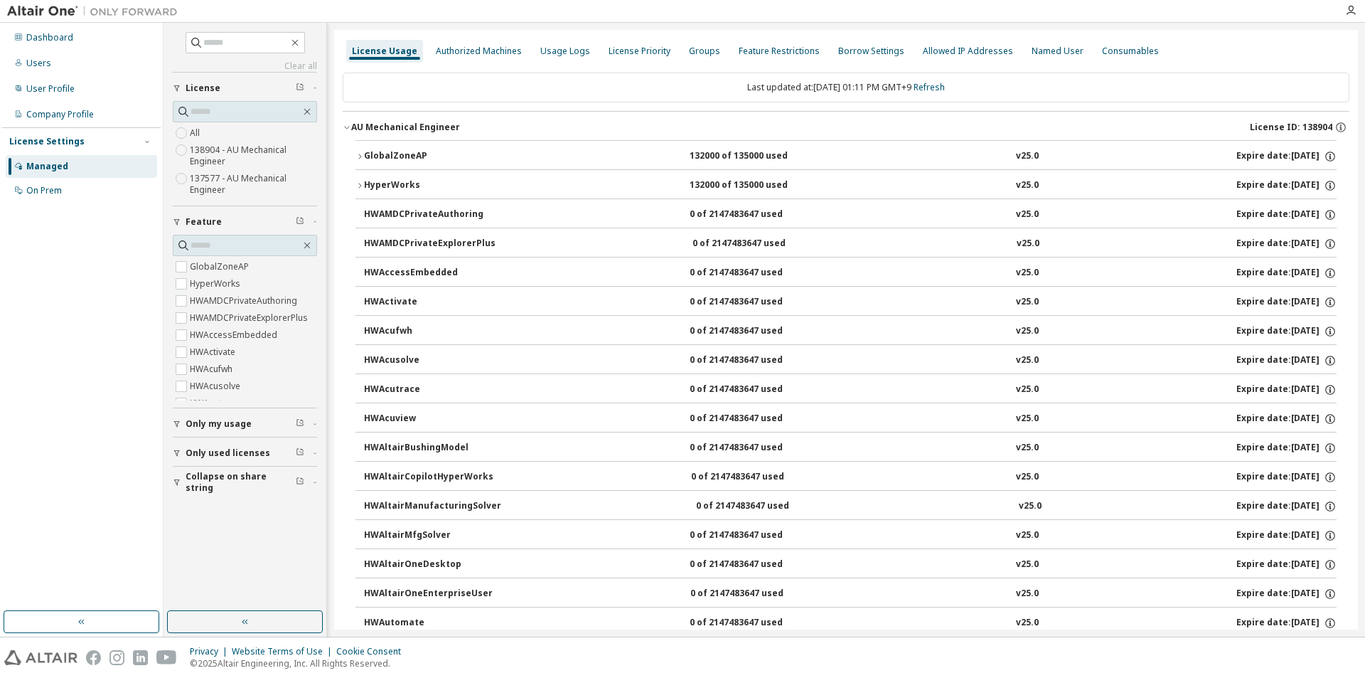
click at [413, 149] on button "GlobalZoneAP 132000 of 135000 used v25.0 Expire date: 2026-01-01" at bounding box center [846, 156] width 981 height 31
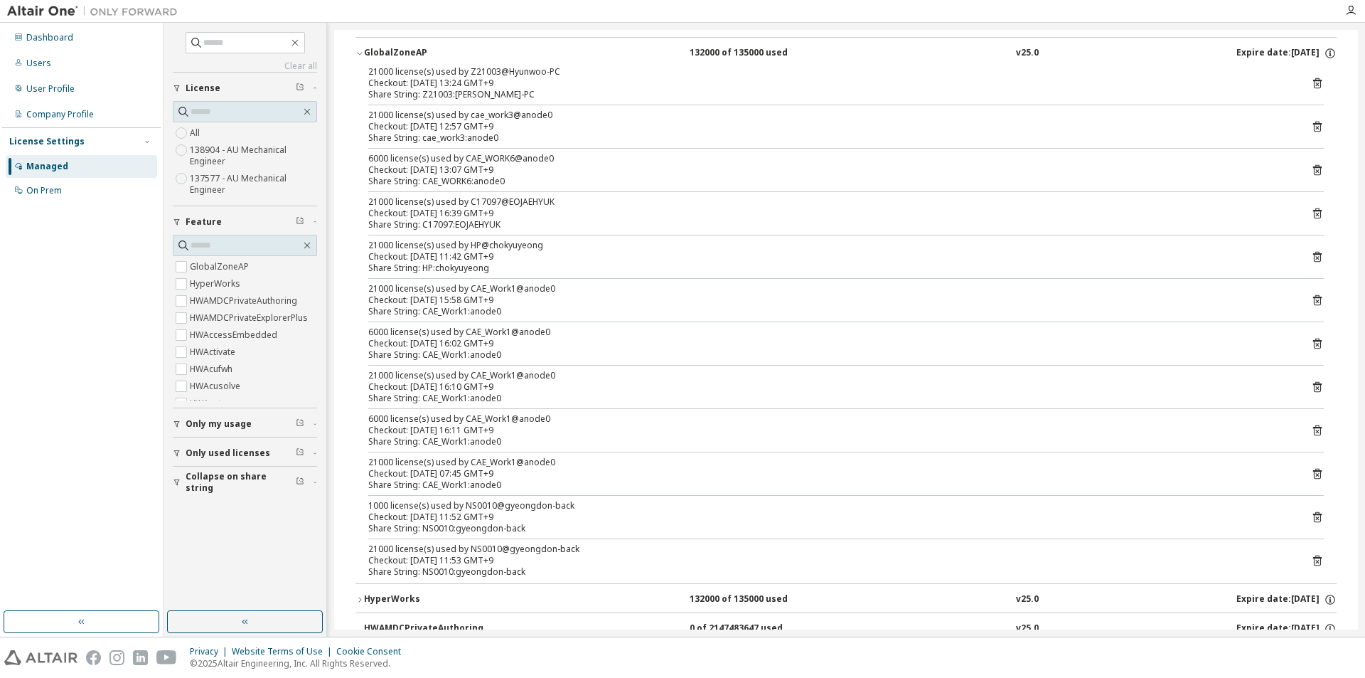
scroll to position [71, 0]
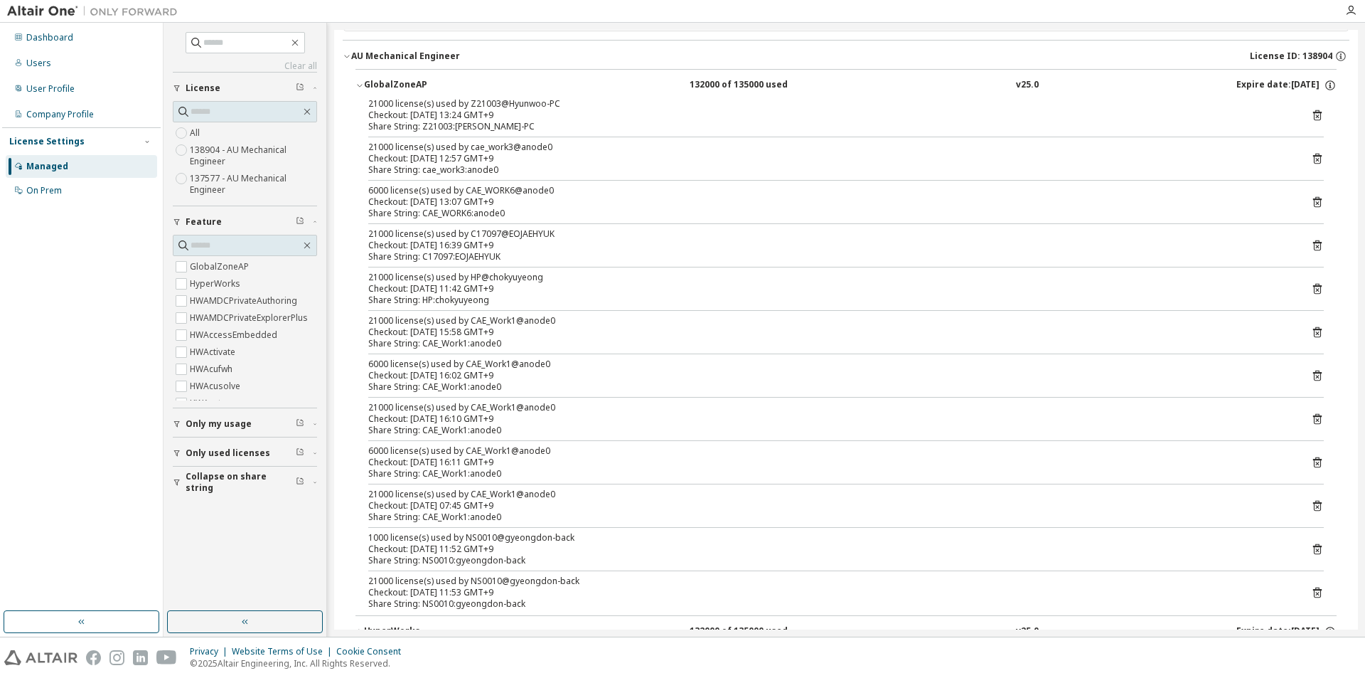
drag, startPoint x: 562, startPoint y: 114, endPoint x: 578, endPoint y: 240, distance: 126.8
click at [578, 240] on div "21000 license(s) used by Z21003@Hyunwoo-PC Checkout: 2025-09-10 13:24 GMT+9 Sha…" at bounding box center [846, 356] width 981 height 517
click at [597, 210] on div "Share String: CAE_WORK6:anode0" at bounding box center [829, 213] width 922 height 11
click at [1316, 198] on div "21000 license(s) used by Z21003@Hyunwoo-PC Checkout: 2025-09-10 13:24 GMT+9 Sha…" at bounding box center [846, 356] width 981 height 517
click at [1313, 200] on icon at bounding box center [1317, 202] width 9 height 11
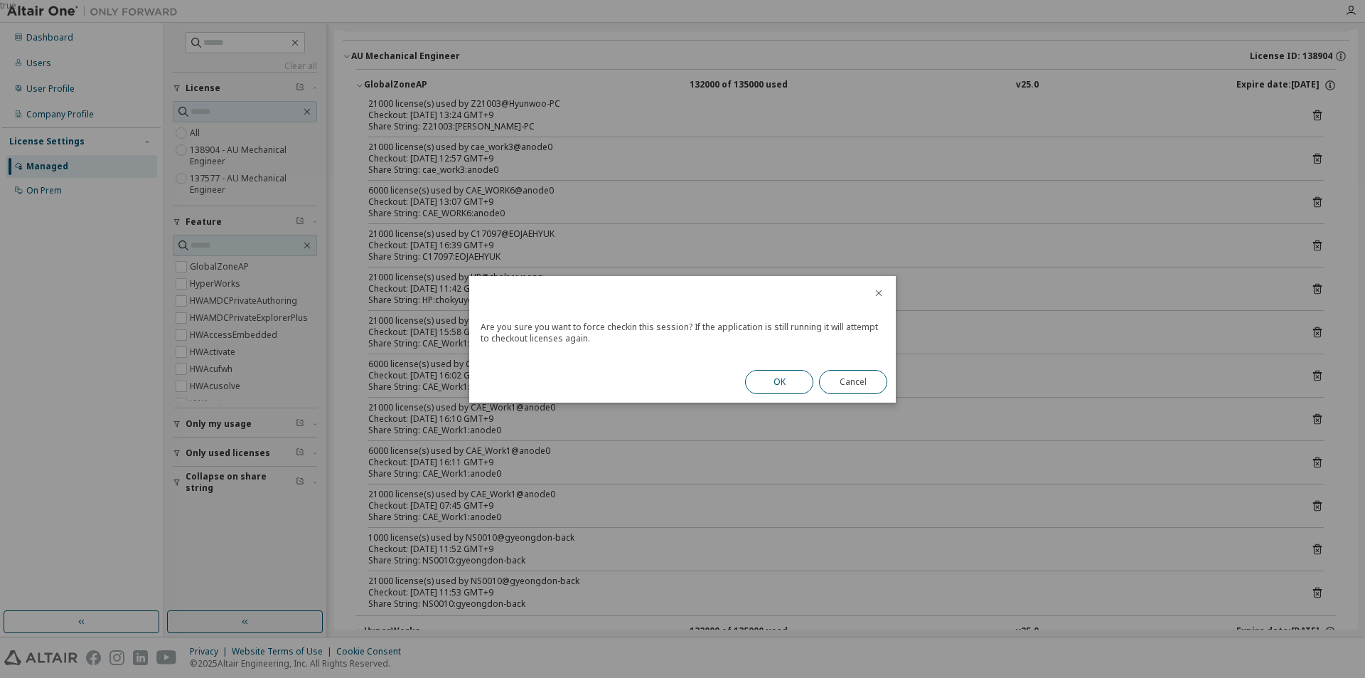
click at [783, 384] on button "OK" at bounding box center [779, 382] width 68 height 24
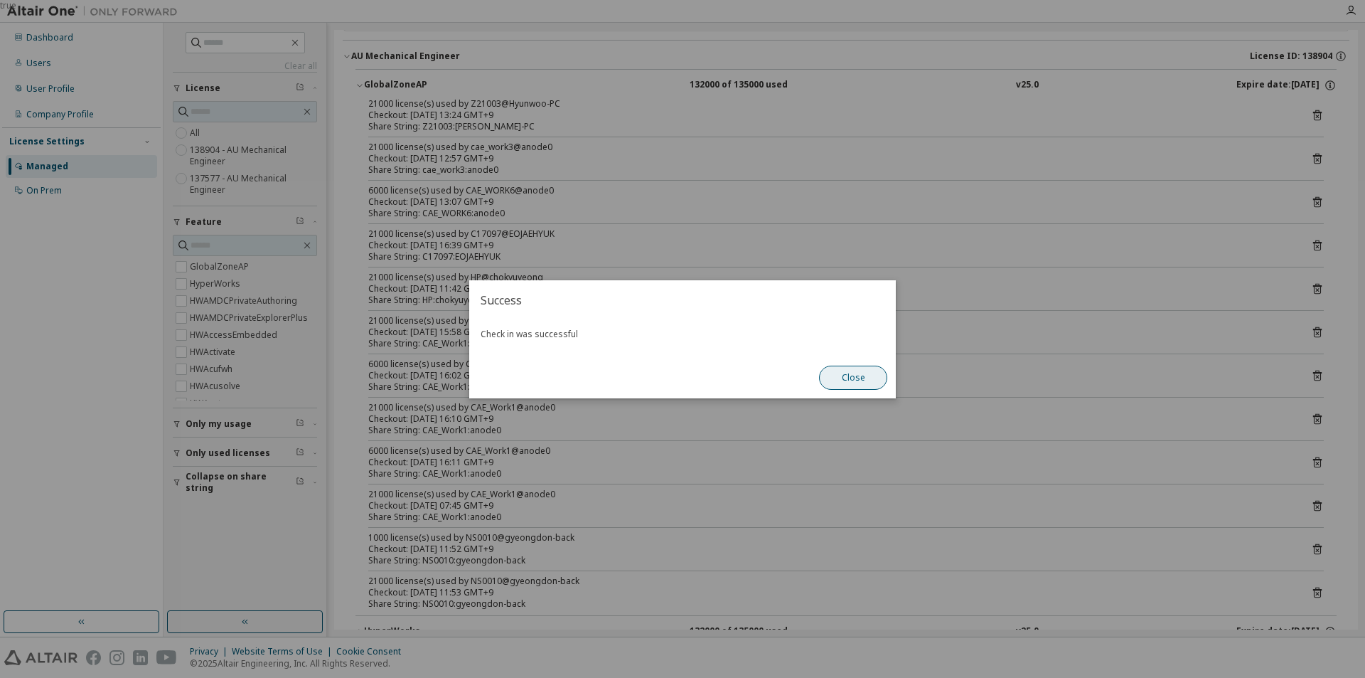
click at [862, 383] on button "Close" at bounding box center [853, 378] width 68 height 24
